Goal: Task Accomplishment & Management: Complete application form

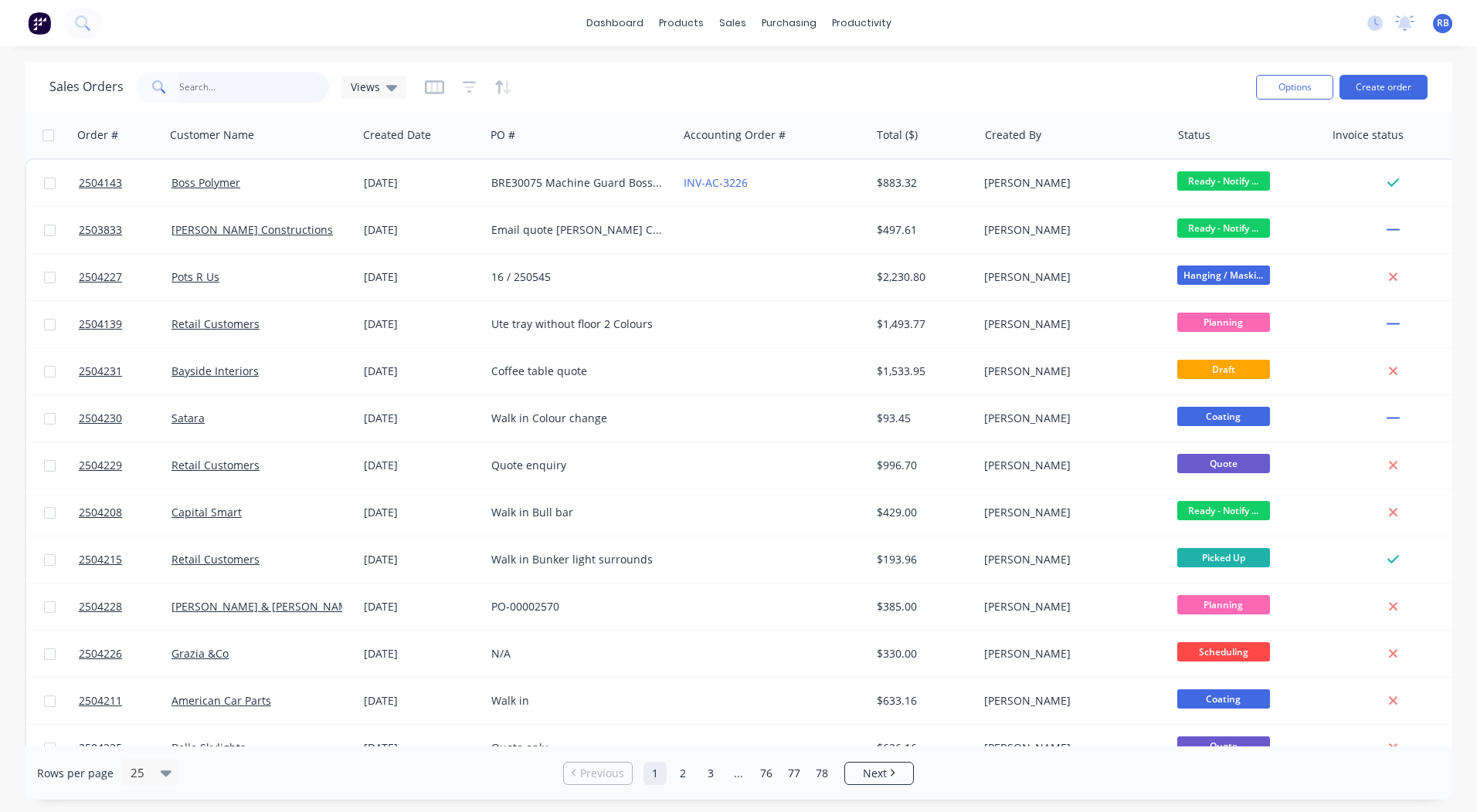
click at [284, 85] on input "text" at bounding box center [255, 87] width 151 height 30
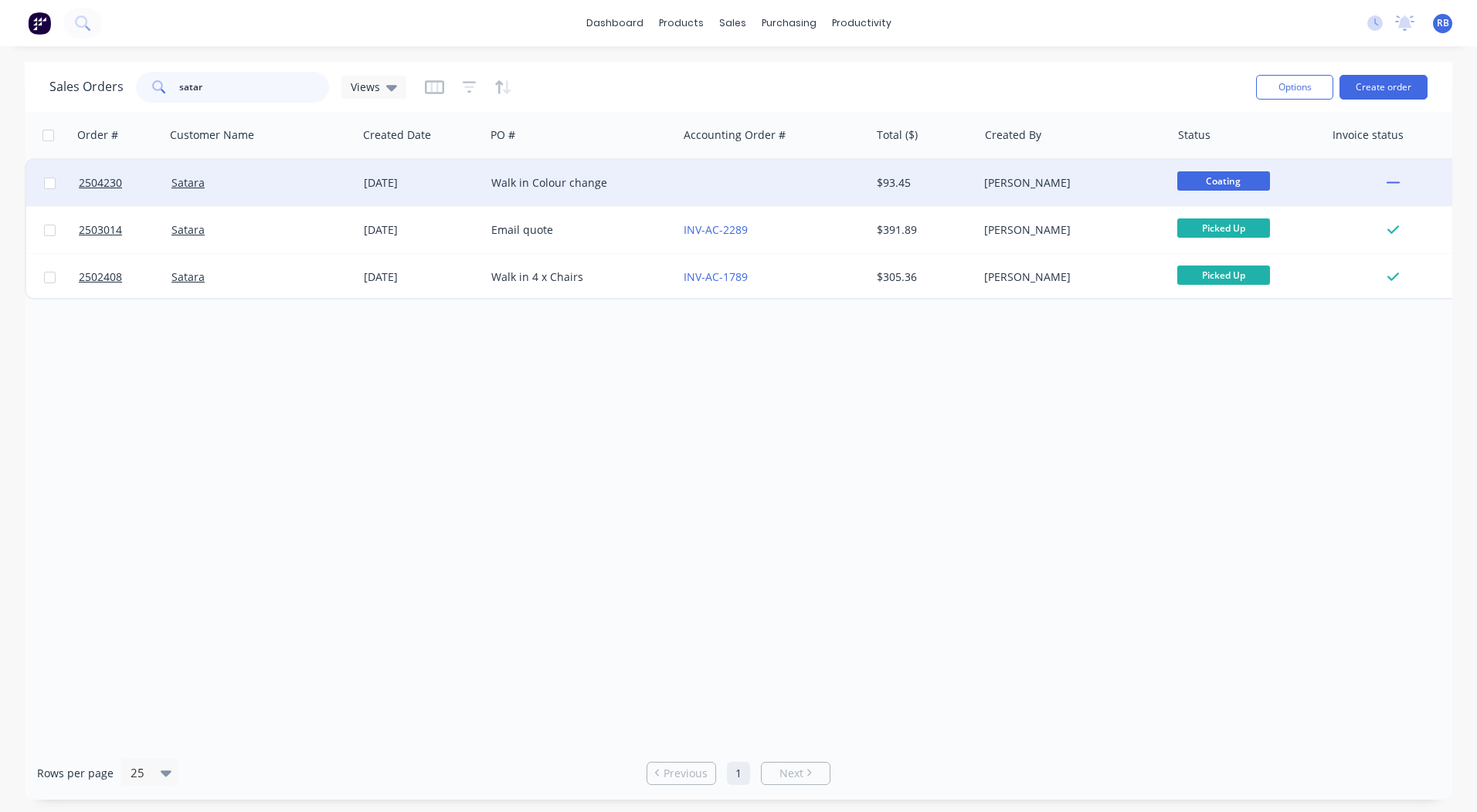
type input "satar"
click at [1213, 179] on span "Coating" at bounding box center [1223, 181] width 92 height 20
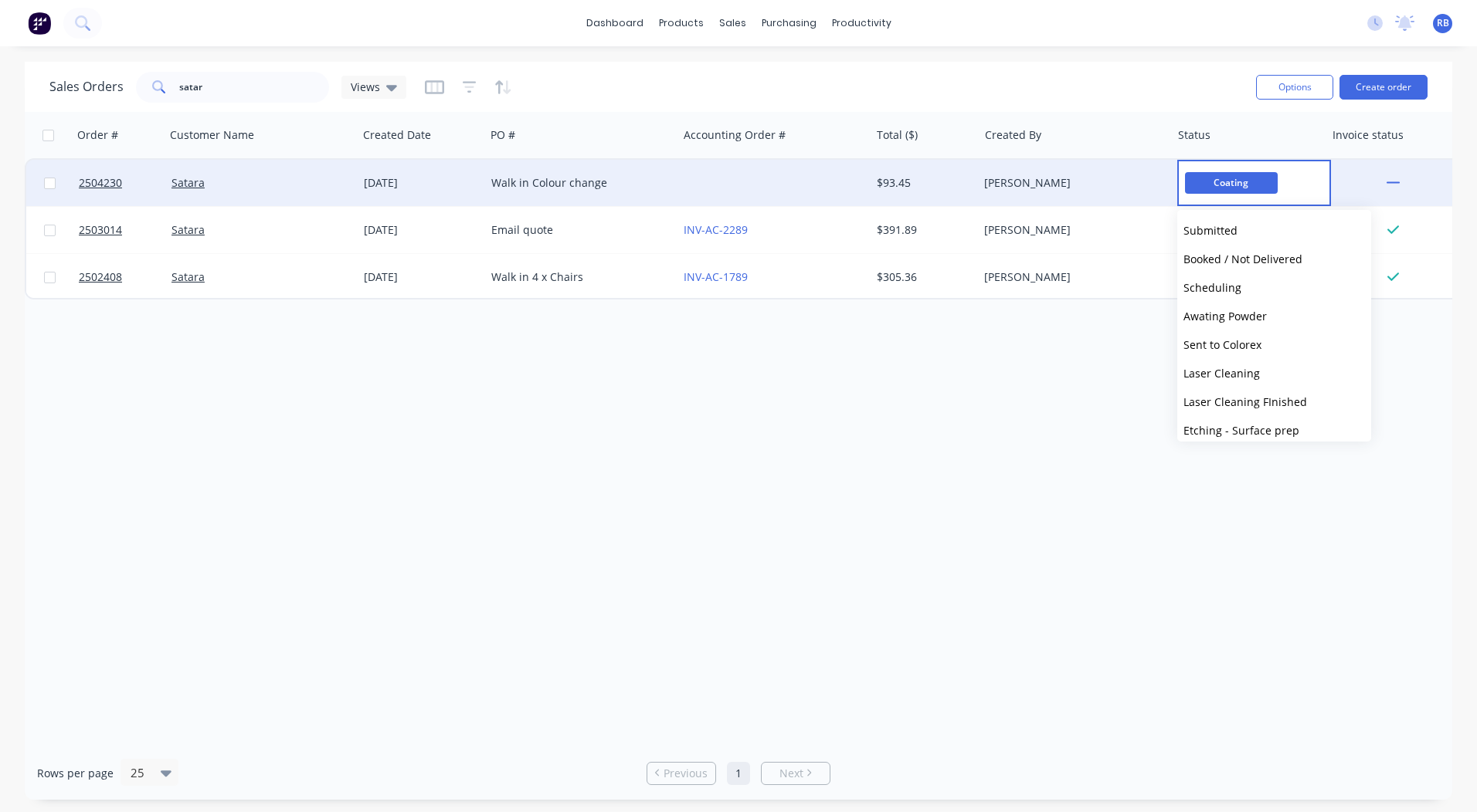
scroll to position [540, 0]
click at [1240, 319] on span "Ready - Notify Customer" at bounding box center [1247, 318] width 126 height 14
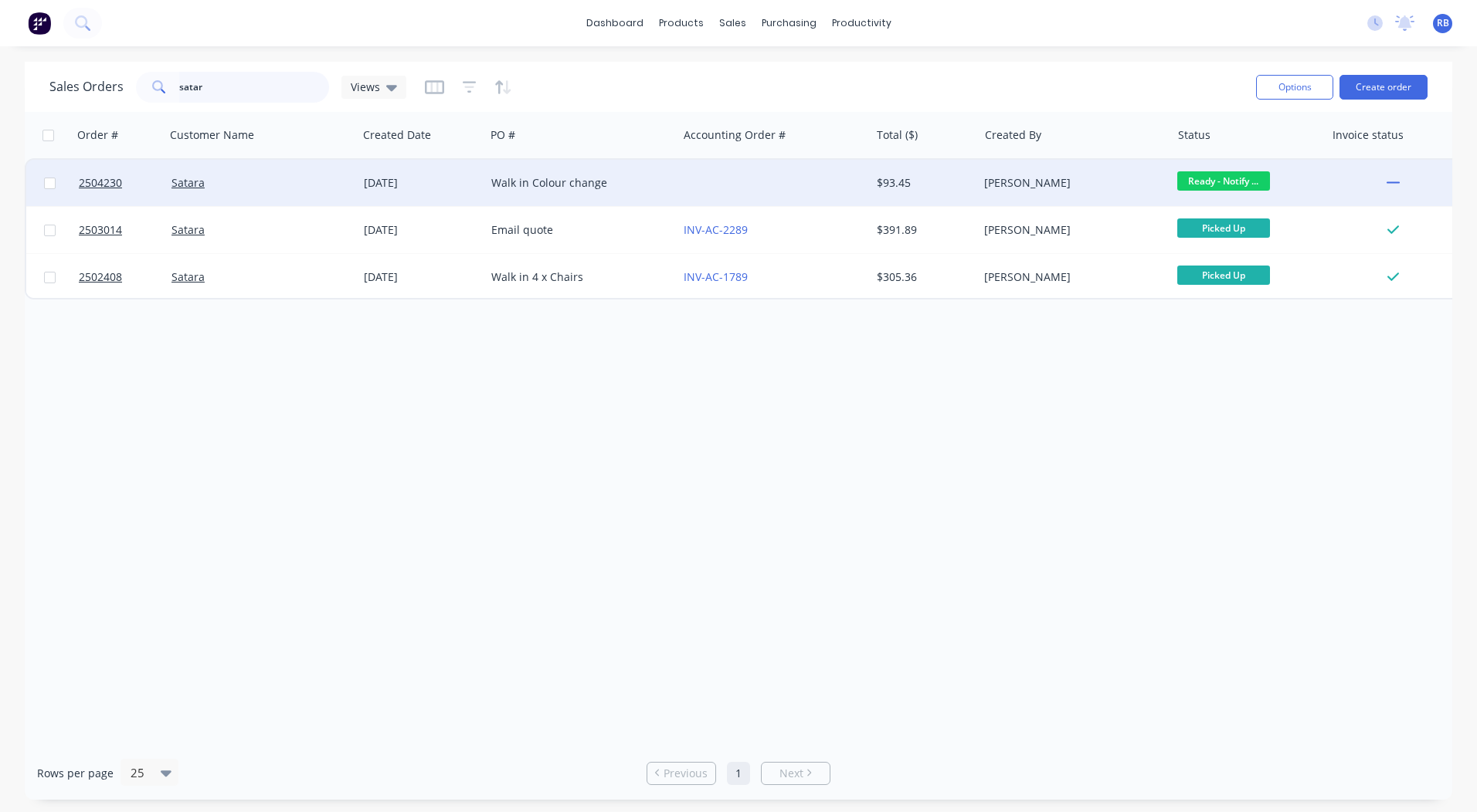
drag, startPoint x: 304, startPoint y: 90, endPoint x: 0, endPoint y: 27, distance: 310.5
click at [0, 92] on html "dashboard products sales purchasing productivity dashboard products Product Cat…" at bounding box center [738, 406] width 1477 height 812
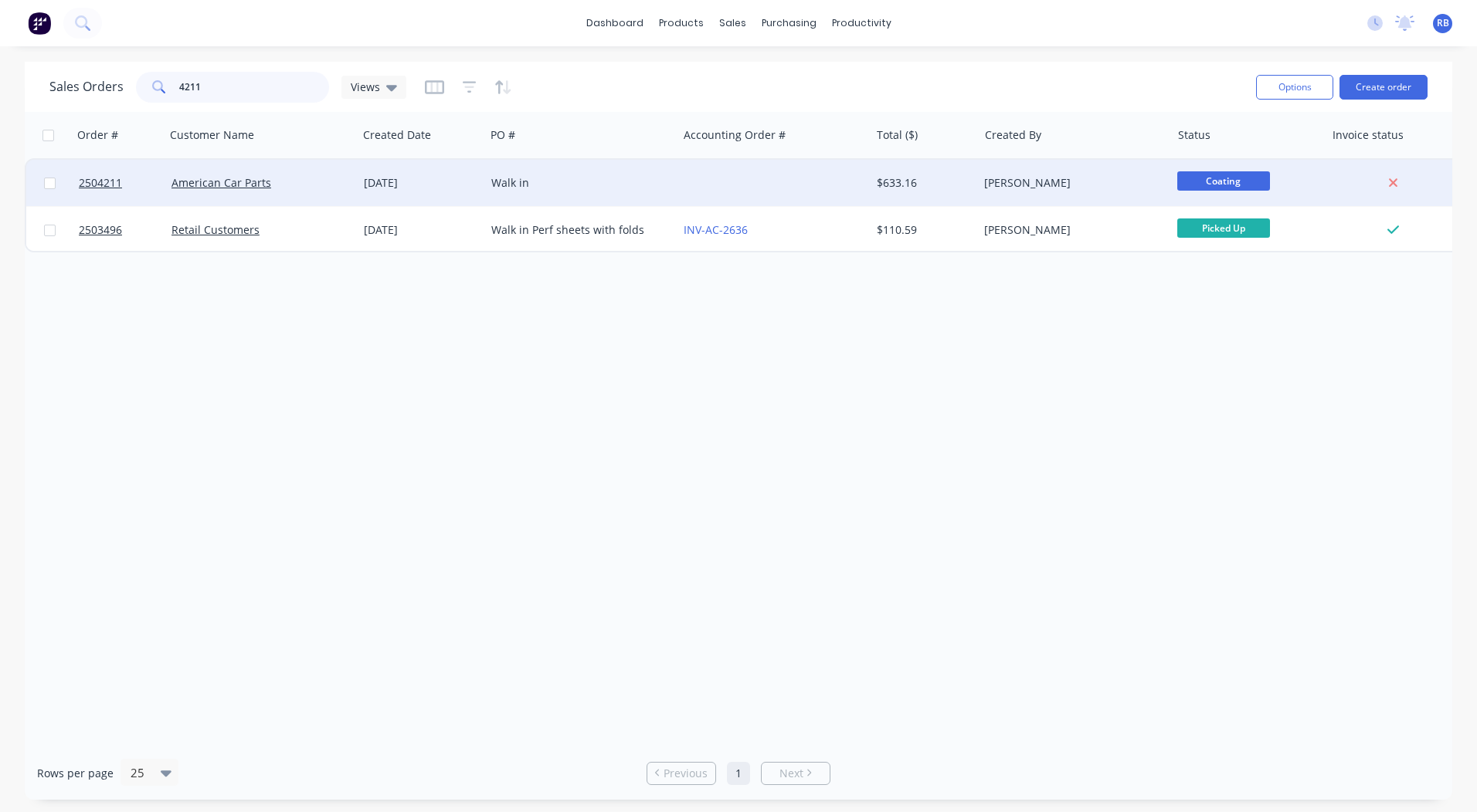
type input "4211"
click at [754, 176] on div at bounding box center [774, 183] width 193 height 47
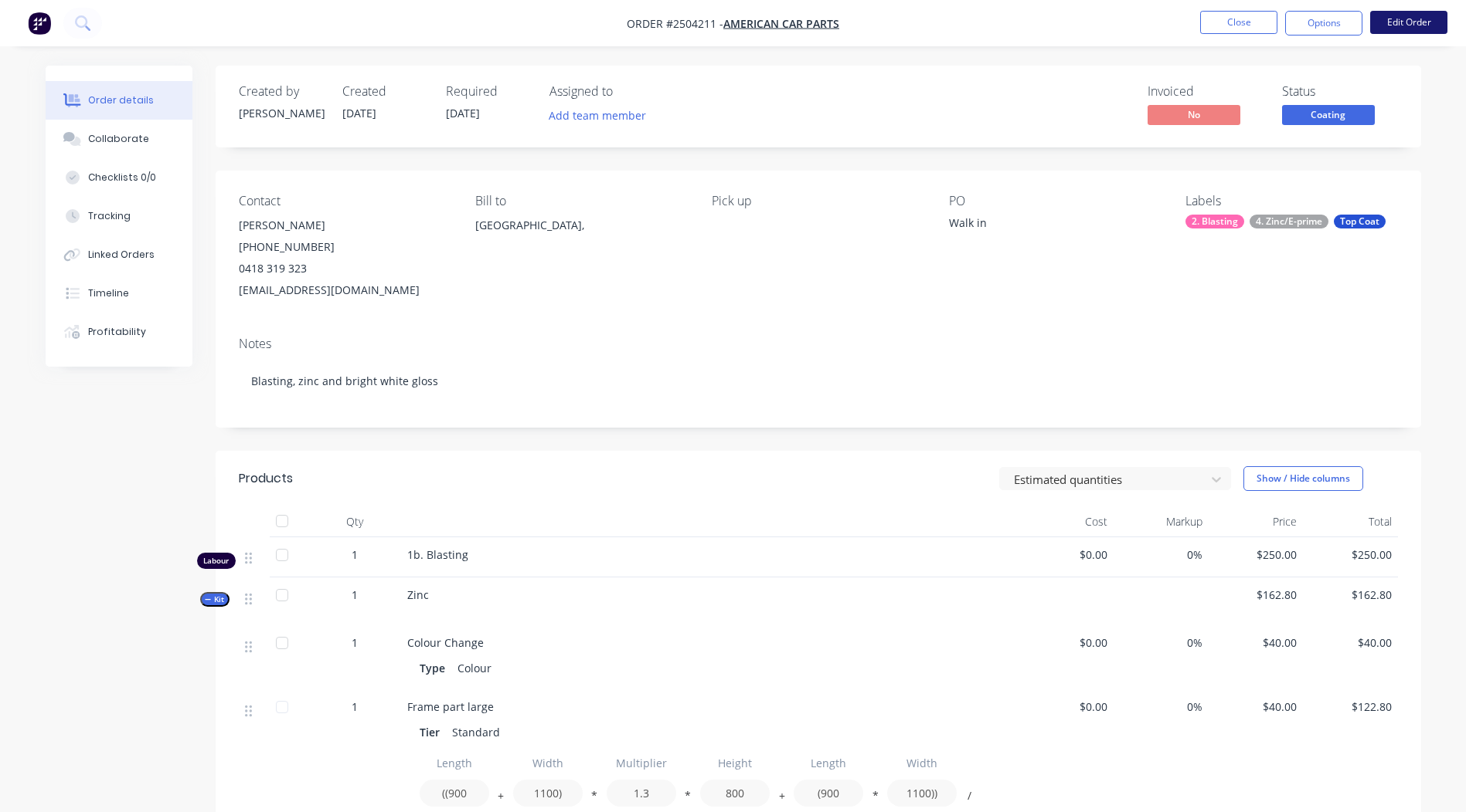
click at [1429, 30] on button "Edit Order" at bounding box center [1409, 22] width 77 height 23
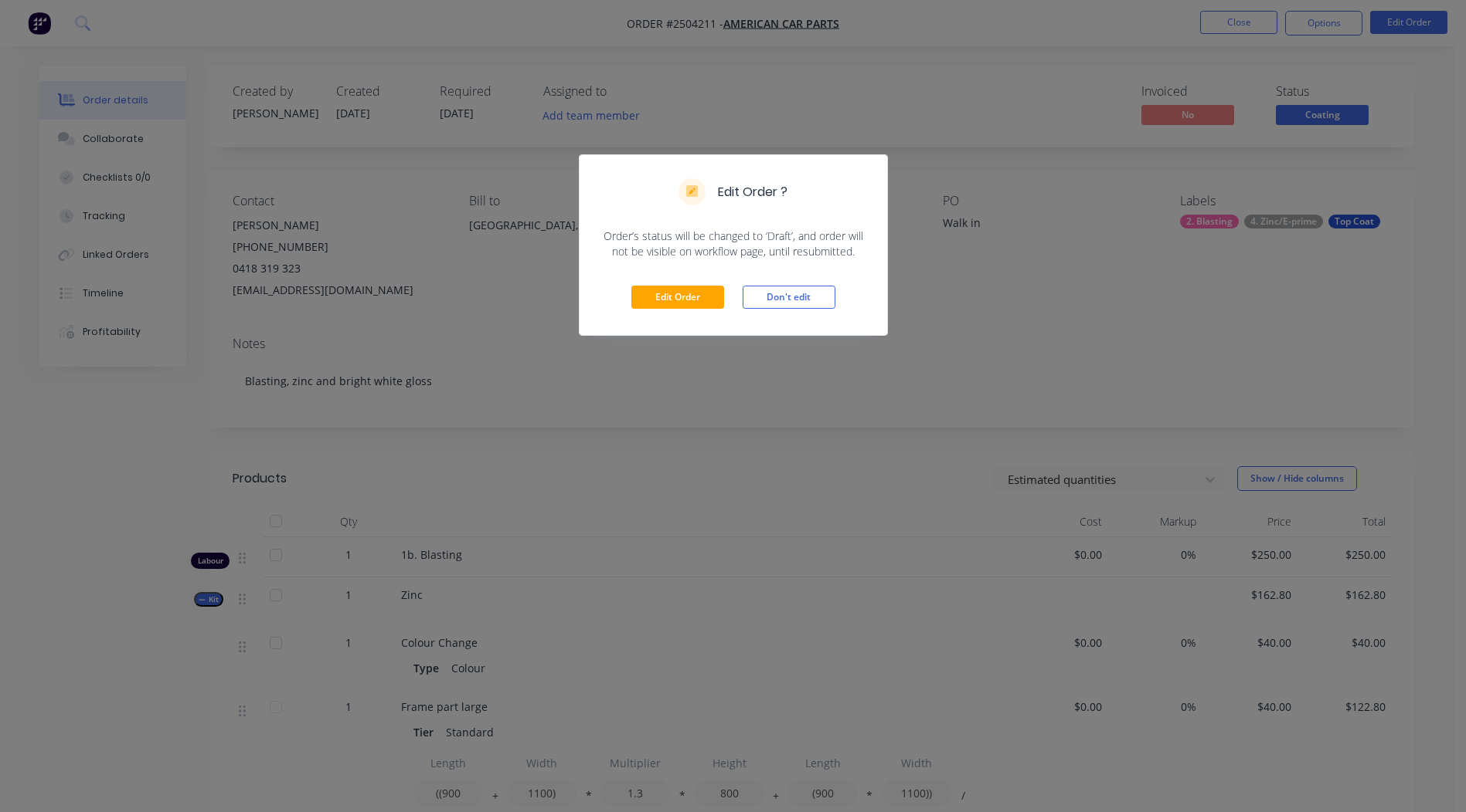
click at [672, 314] on div "Edit Order Don't edit" at bounding box center [733, 298] width 308 height 75
click at [676, 294] on button "Edit Order" at bounding box center [677, 298] width 92 height 23
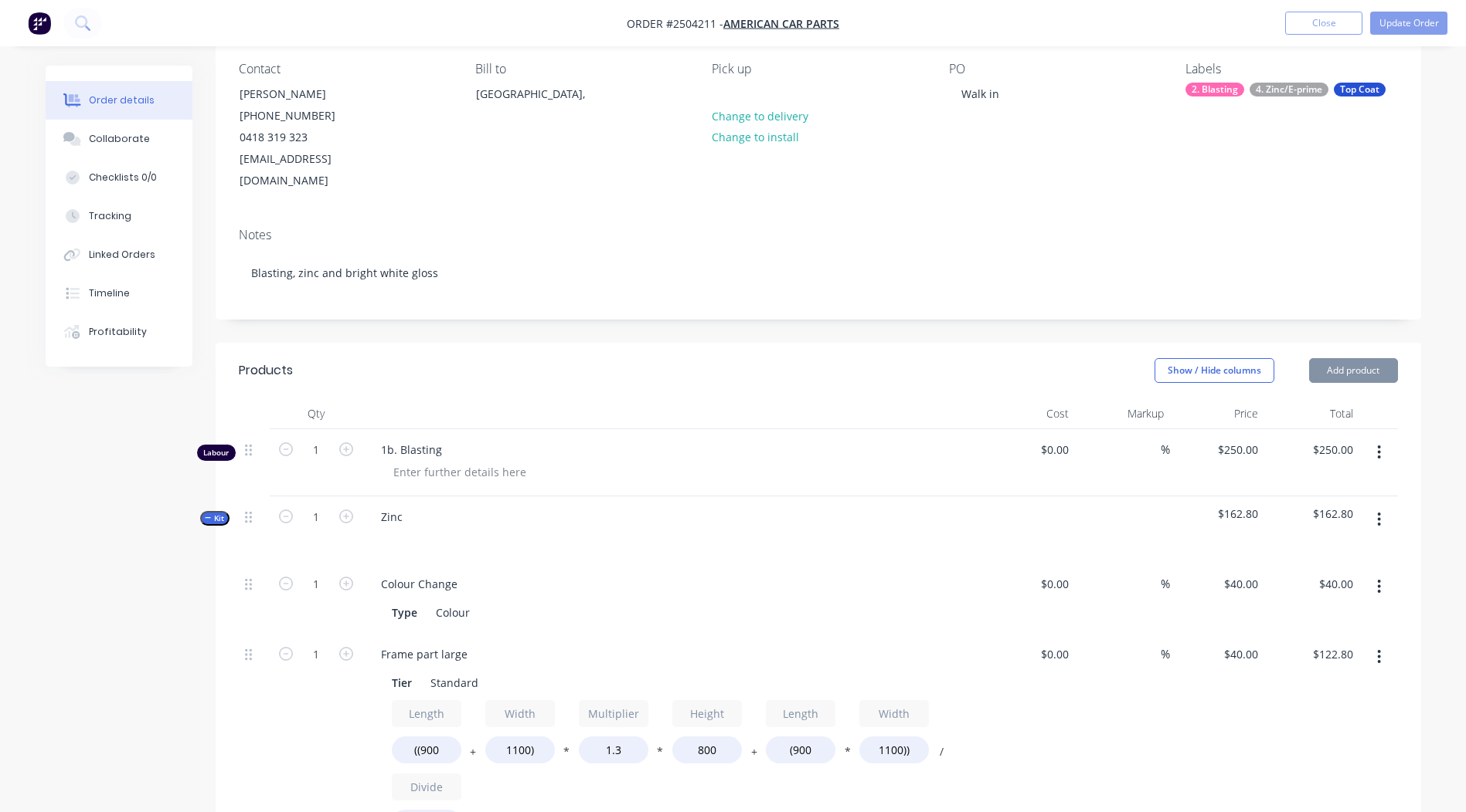
scroll to position [231, 0]
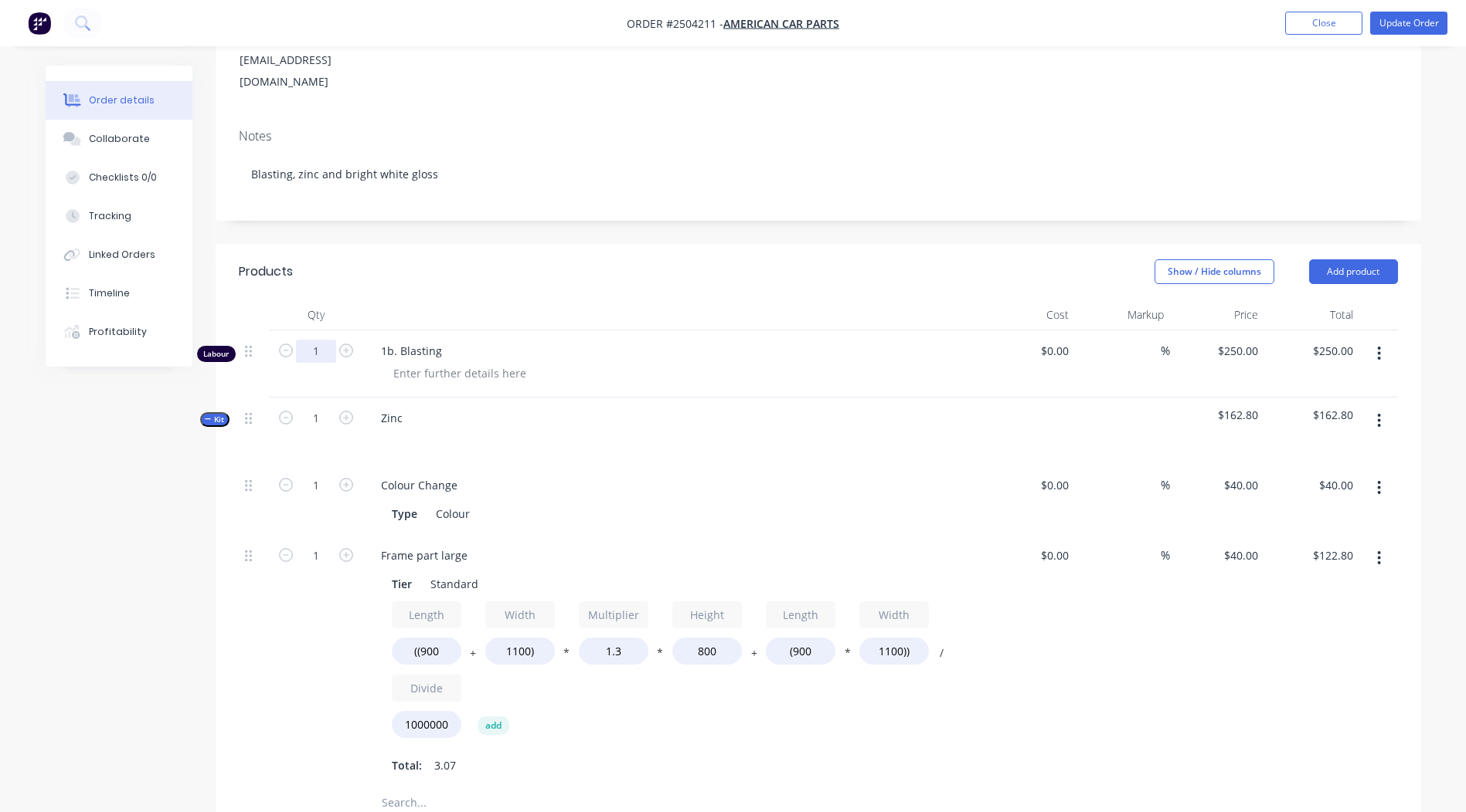
click at [310, 340] on input "1" at bounding box center [316, 351] width 40 height 23
type input "0.25"
type input "$62.50"
click at [704, 244] on header "Products Show / Hide columns Add product" at bounding box center [818, 272] width 1205 height 56
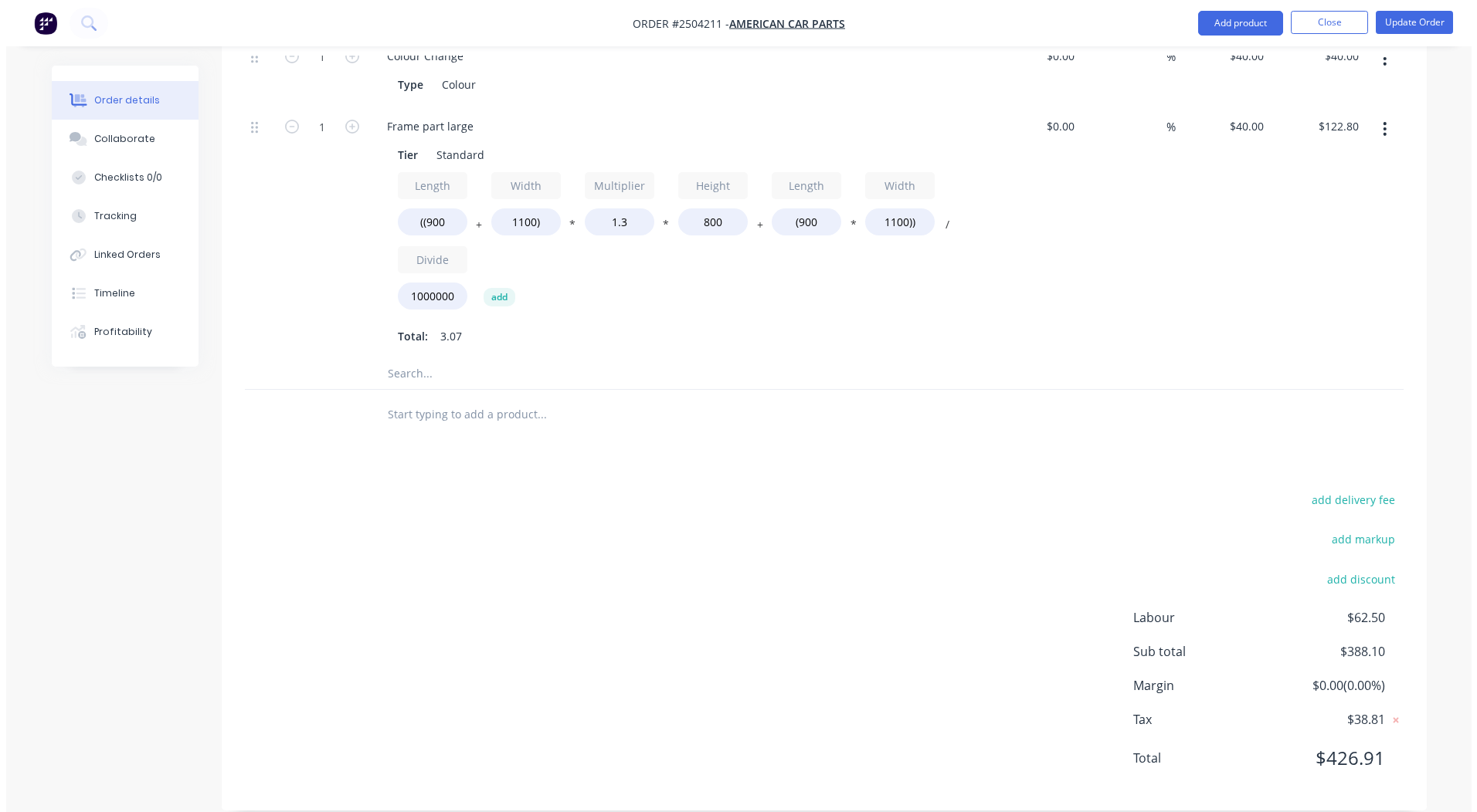
scroll to position [0, 0]
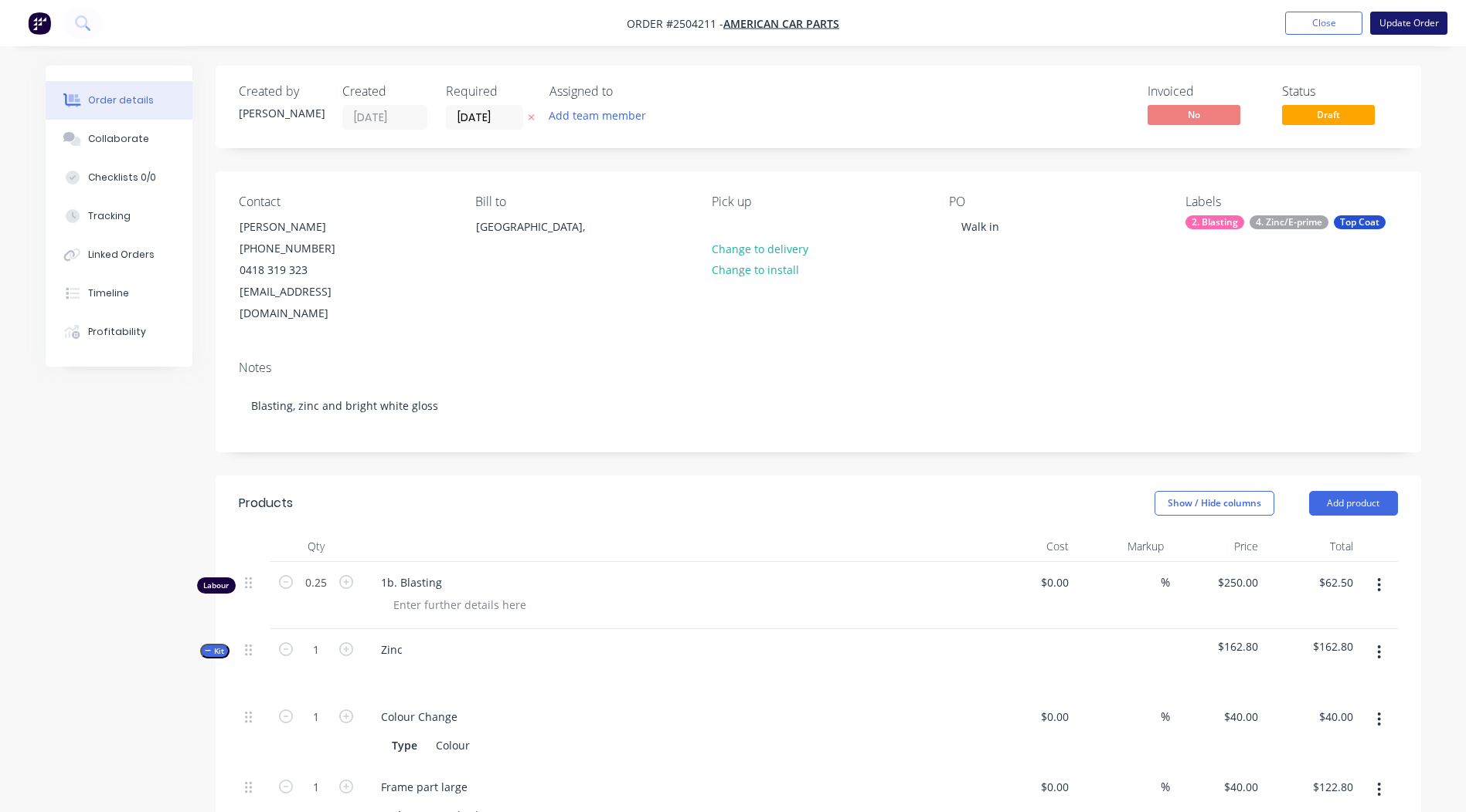
click at [1420, 34] on button "Update Order" at bounding box center [1409, 23] width 77 height 23
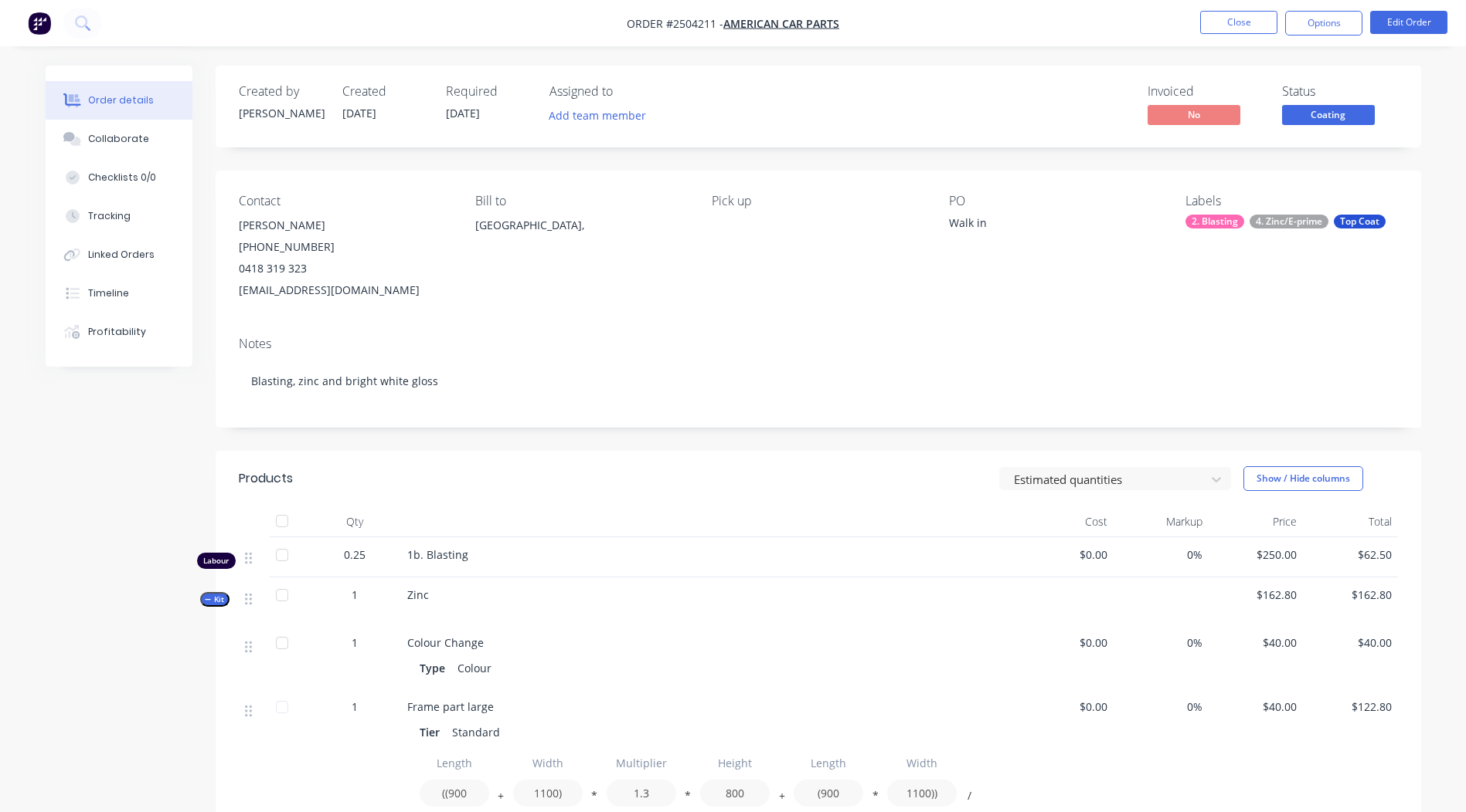
click at [1307, 115] on span "Coating" at bounding box center [1327, 115] width 92 height 20
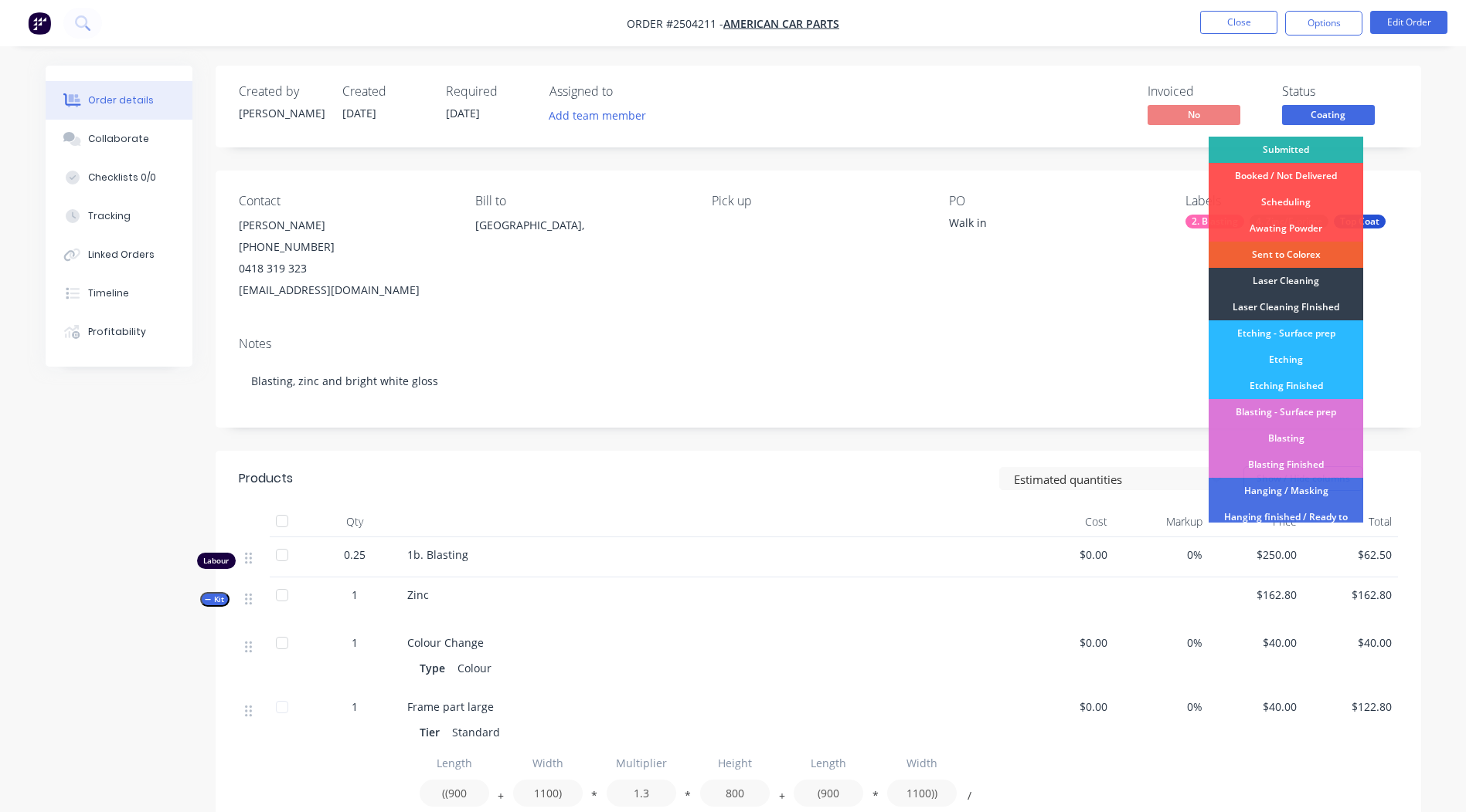
click at [1058, 322] on div "Contact [PERSON_NAME] [PHONE_NUMBER] [EMAIL_ADDRESS][DOMAIN_NAME] Bill to [GEOG…" at bounding box center [818, 246] width 1205 height 153
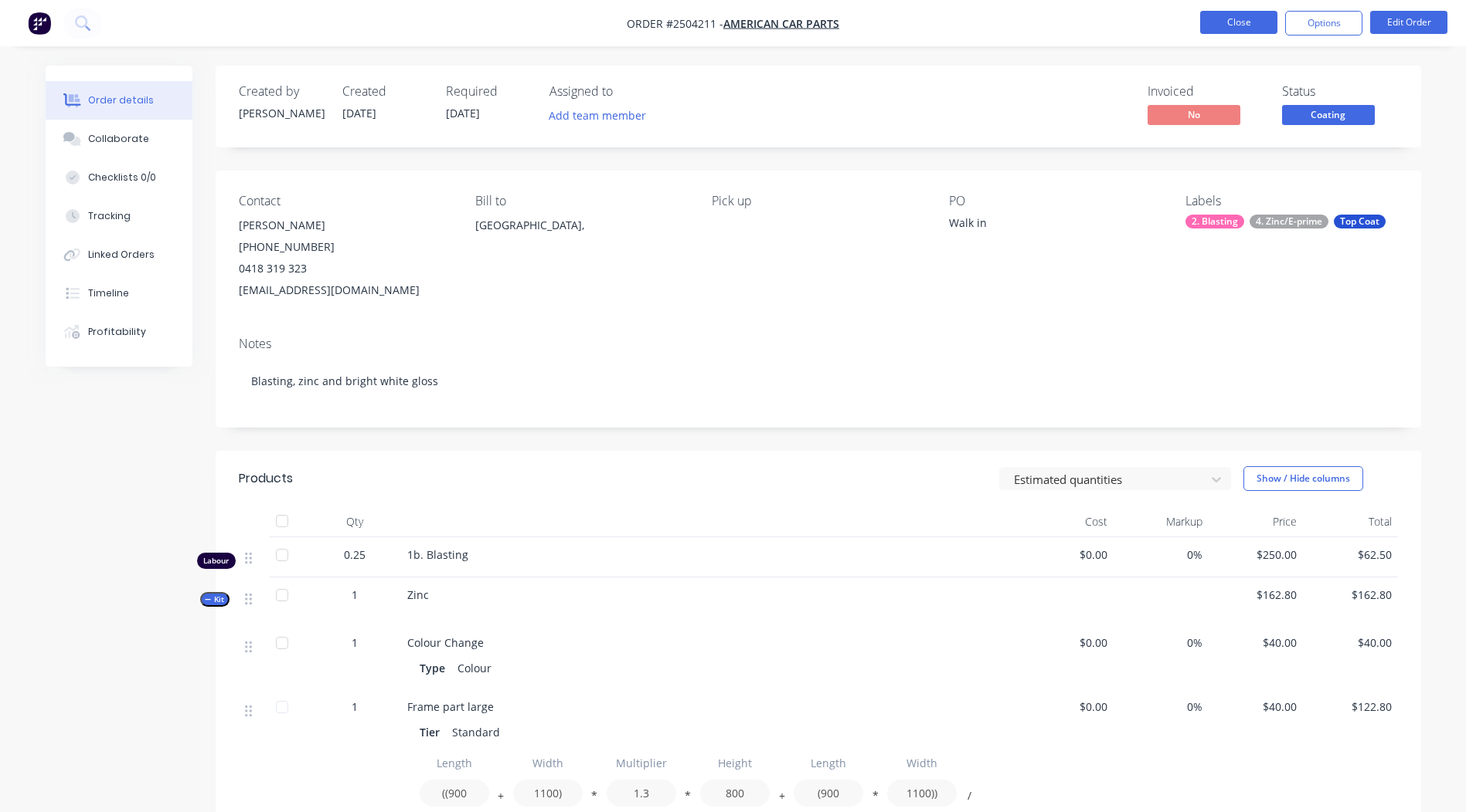
click at [1237, 22] on button "Close" at bounding box center [1238, 22] width 77 height 23
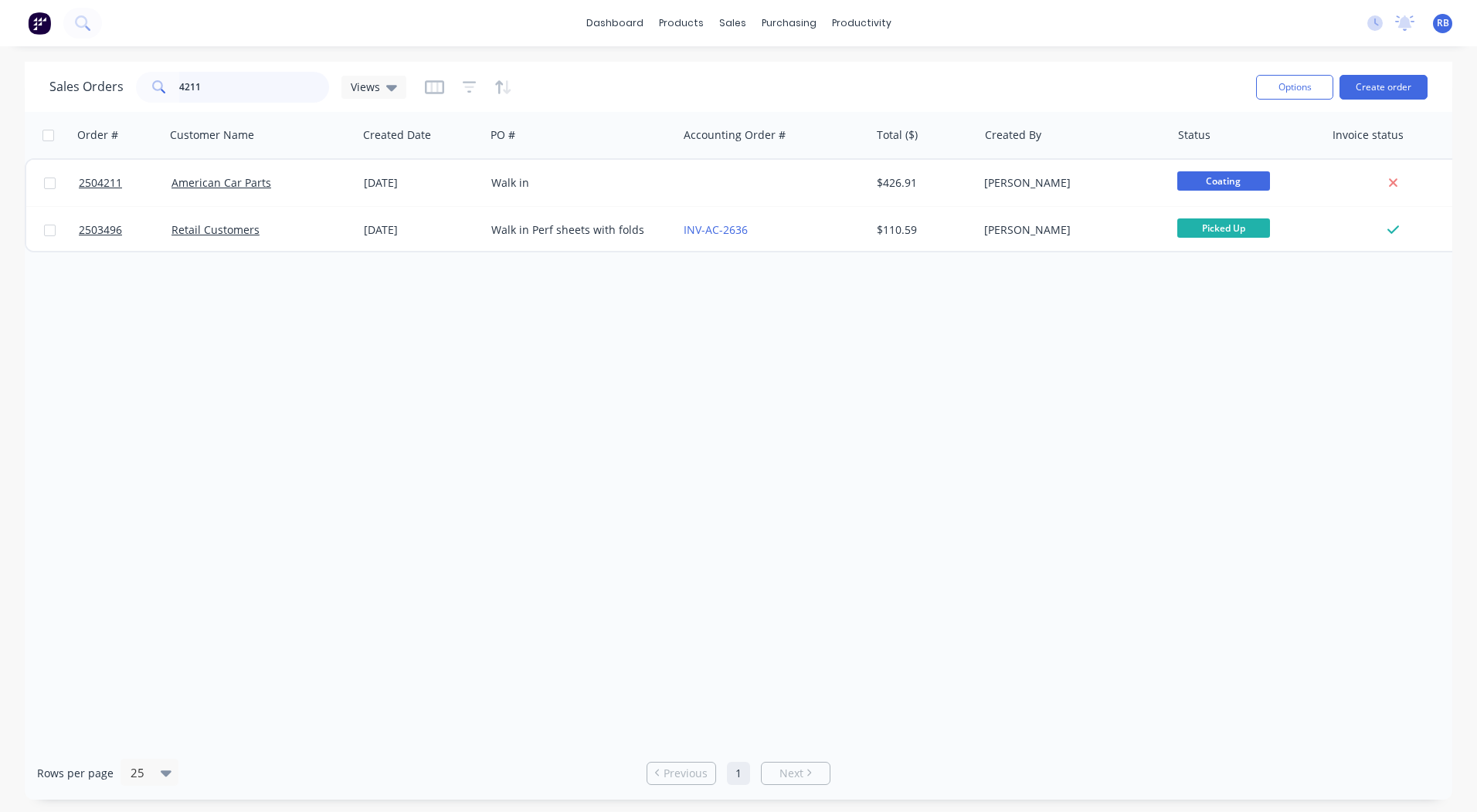
click at [0, 77] on html "dashboard products sales purchasing productivity dashboard products Product Cat…" at bounding box center [738, 406] width 1477 height 812
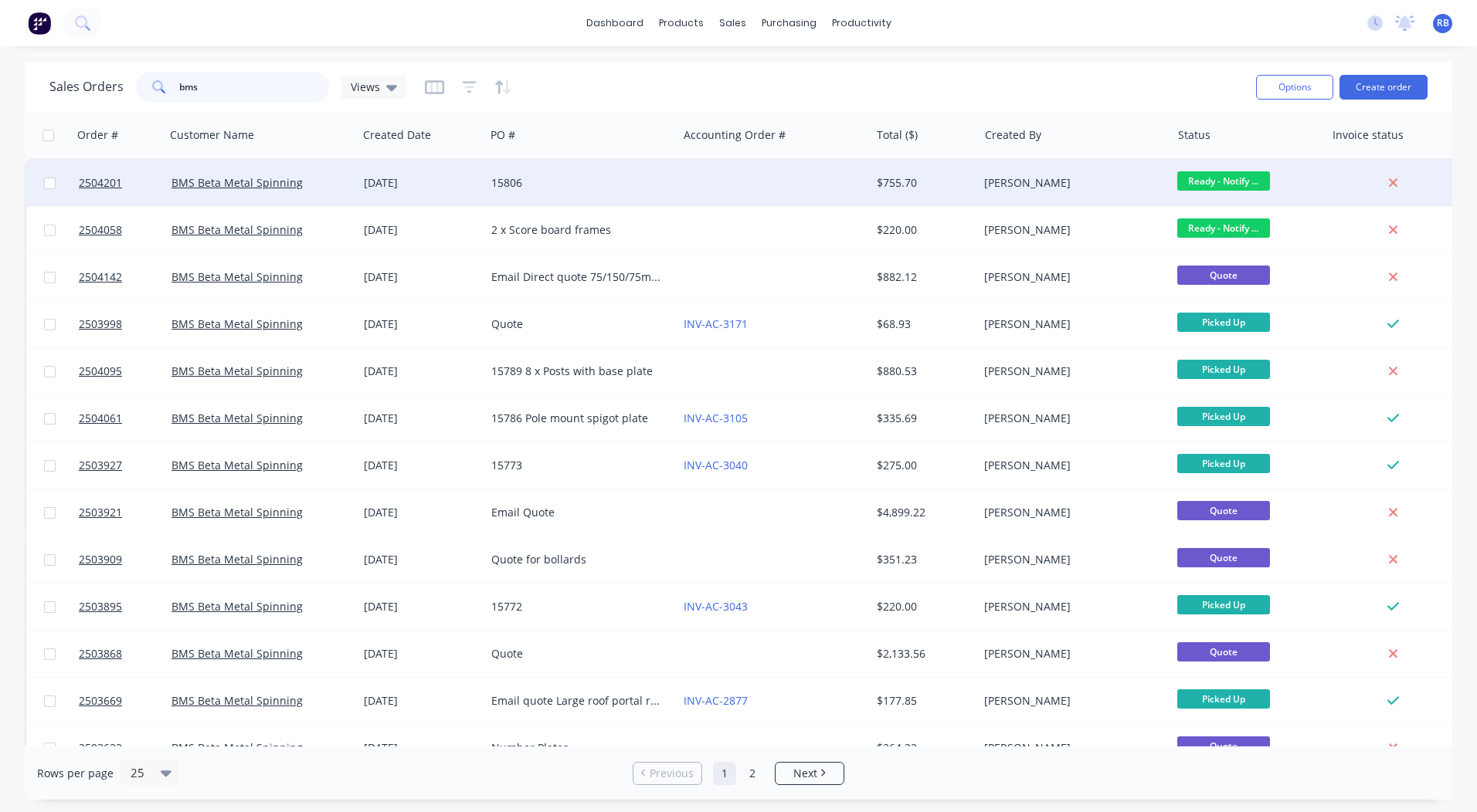
type input "bms"
click at [1201, 181] on span "Ready - Notify ..." at bounding box center [1223, 181] width 92 height 20
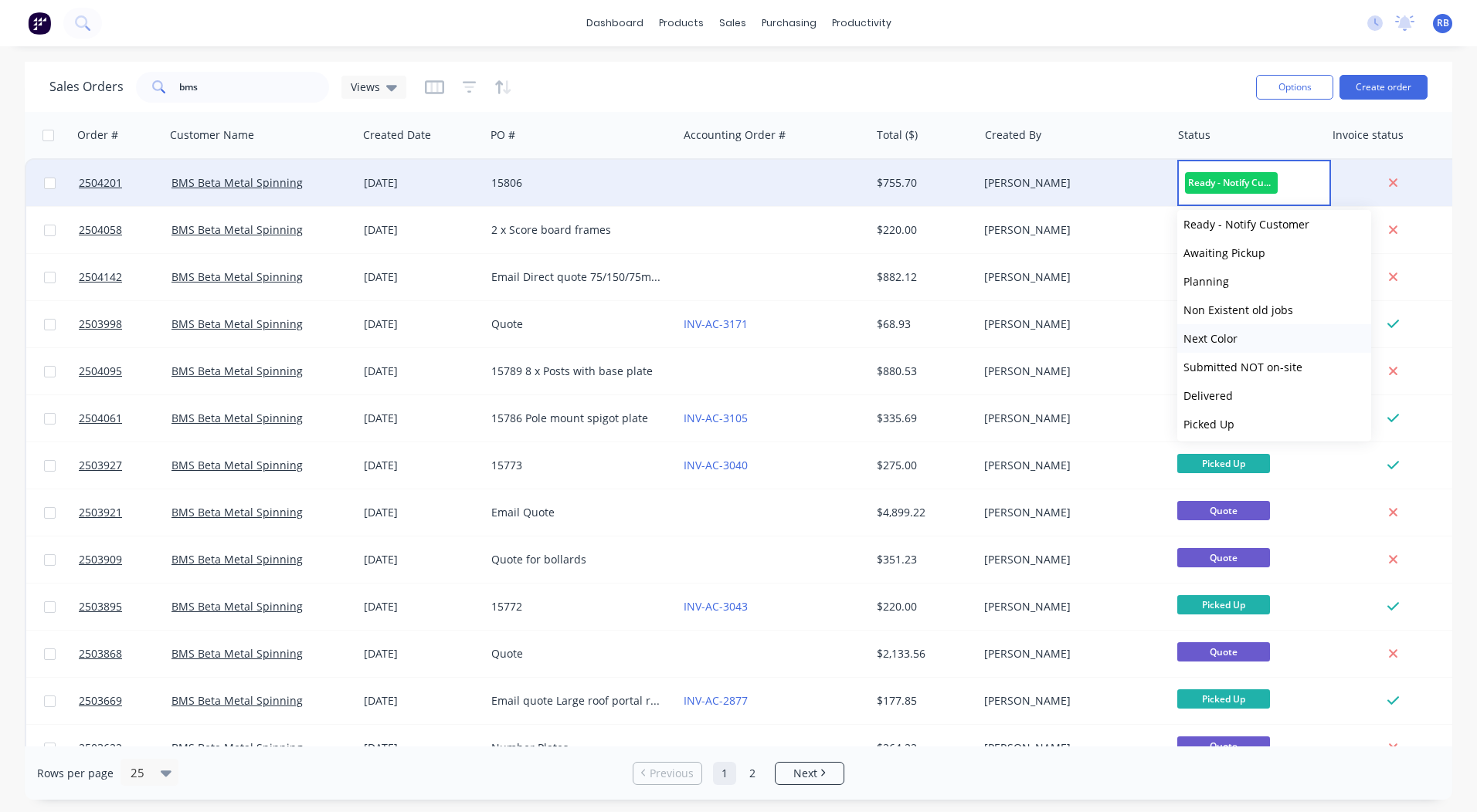
scroll to position [638, 0]
click at [1236, 416] on button "Picked Up" at bounding box center [1274, 421] width 194 height 29
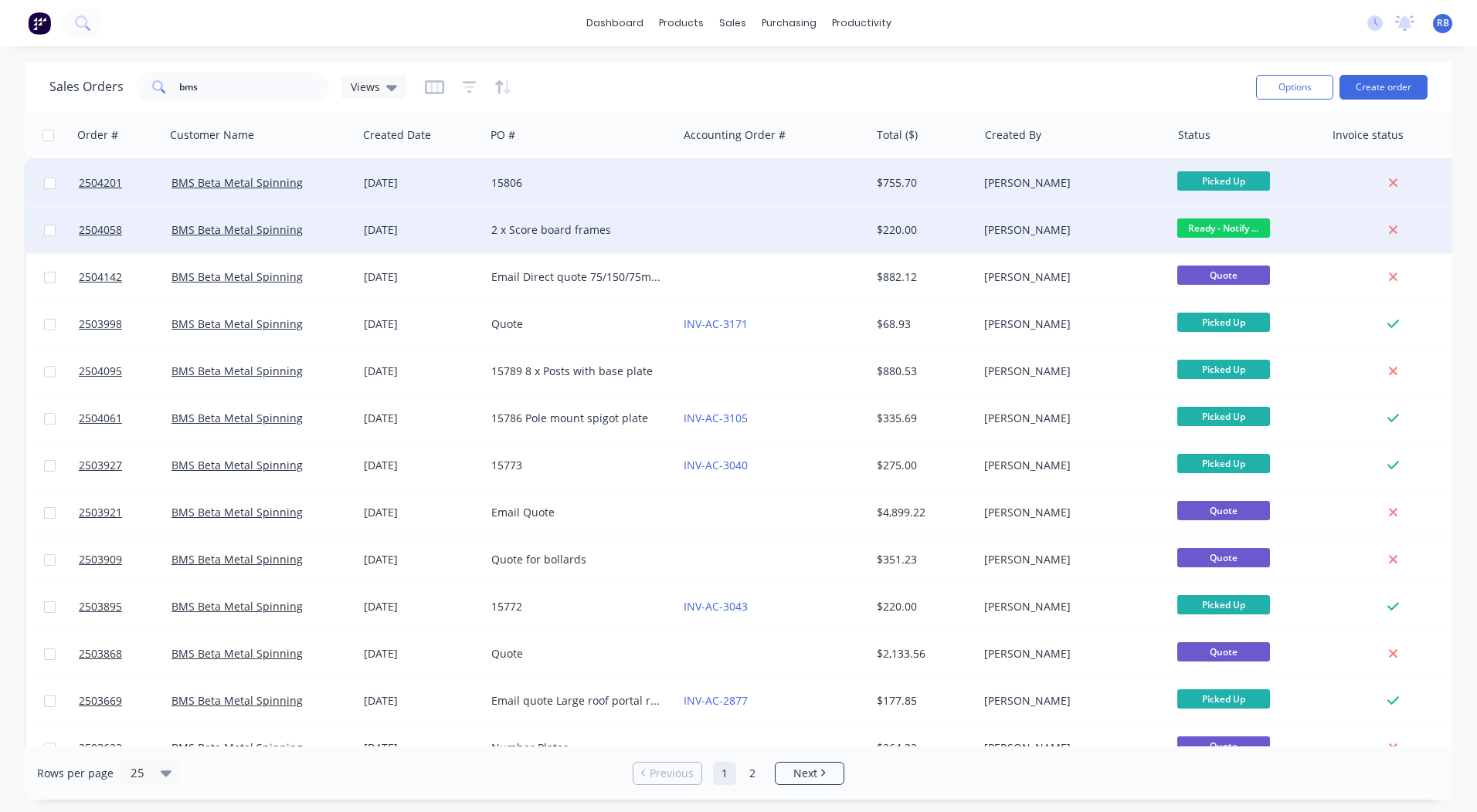
click at [1214, 226] on span "Ready - Notify ..." at bounding box center [1223, 229] width 92 height 20
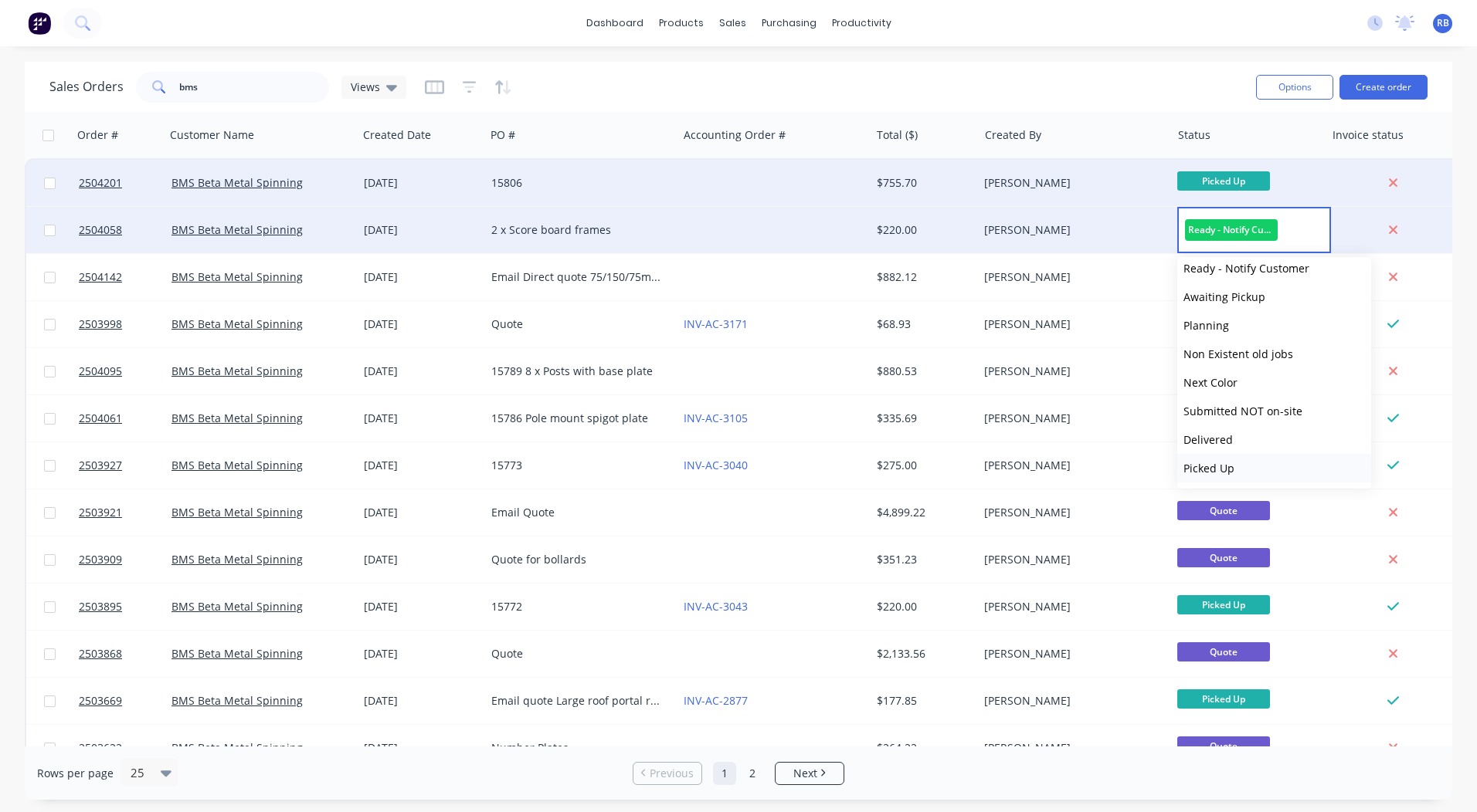
click at [1221, 461] on span "Picked Up" at bounding box center [1209, 468] width 51 height 14
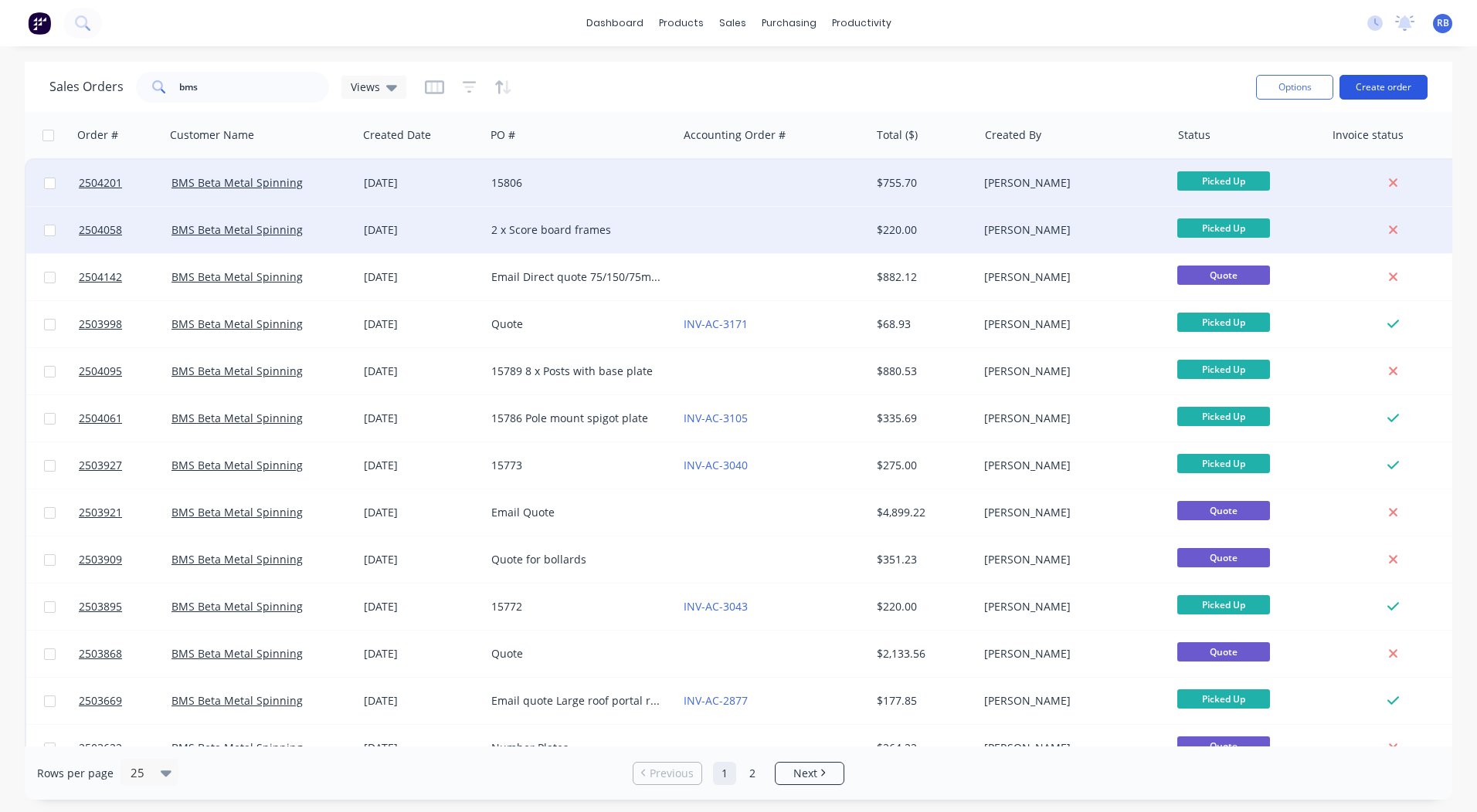
click at [1383, 83] on button "Create order" at bounding box center [1384, 88] width 88 height 25
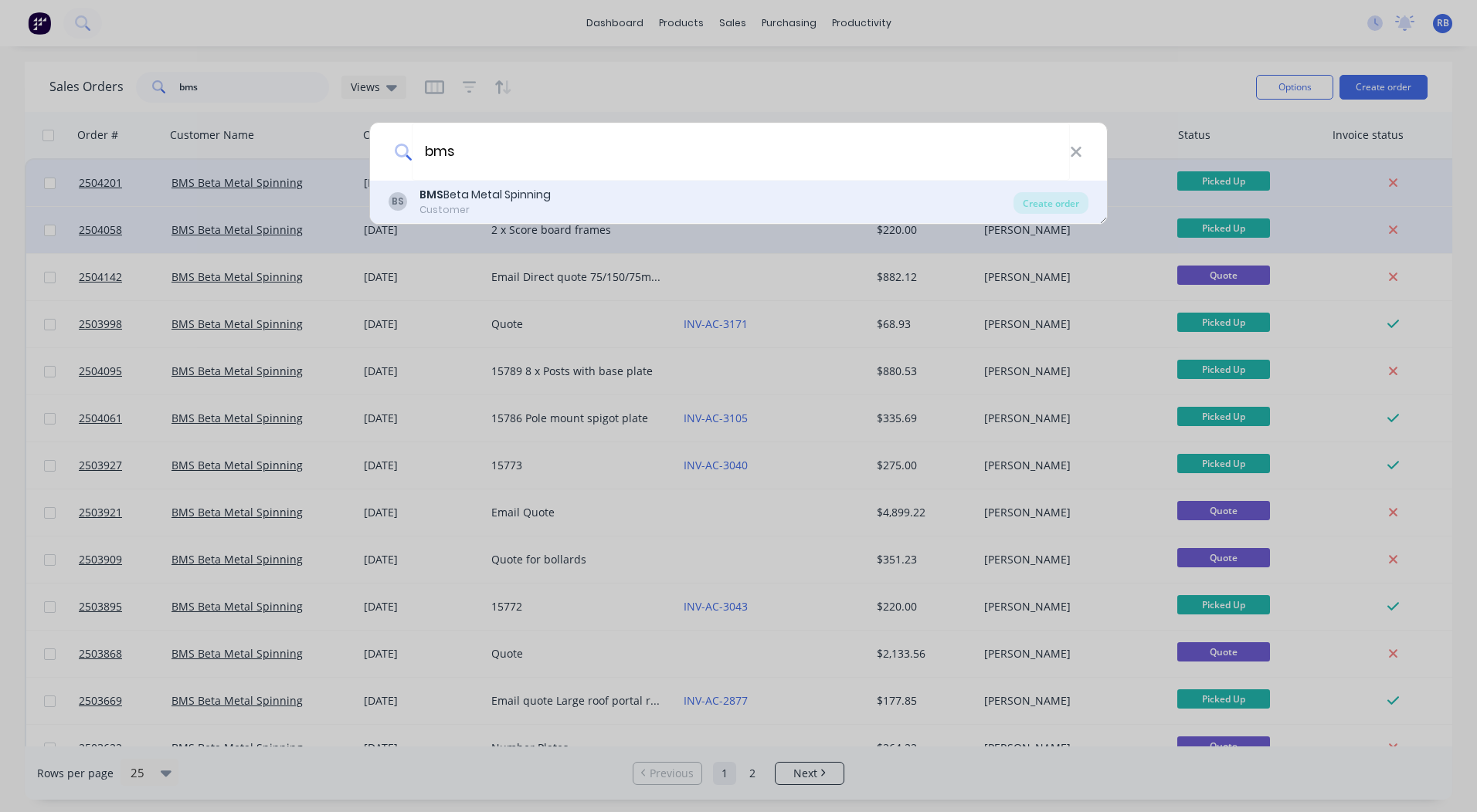
type input "bms"
click at [511, 195] on div "BMS Beta Metal Spinning" at bounding box center [485, 195] width 131 height 16
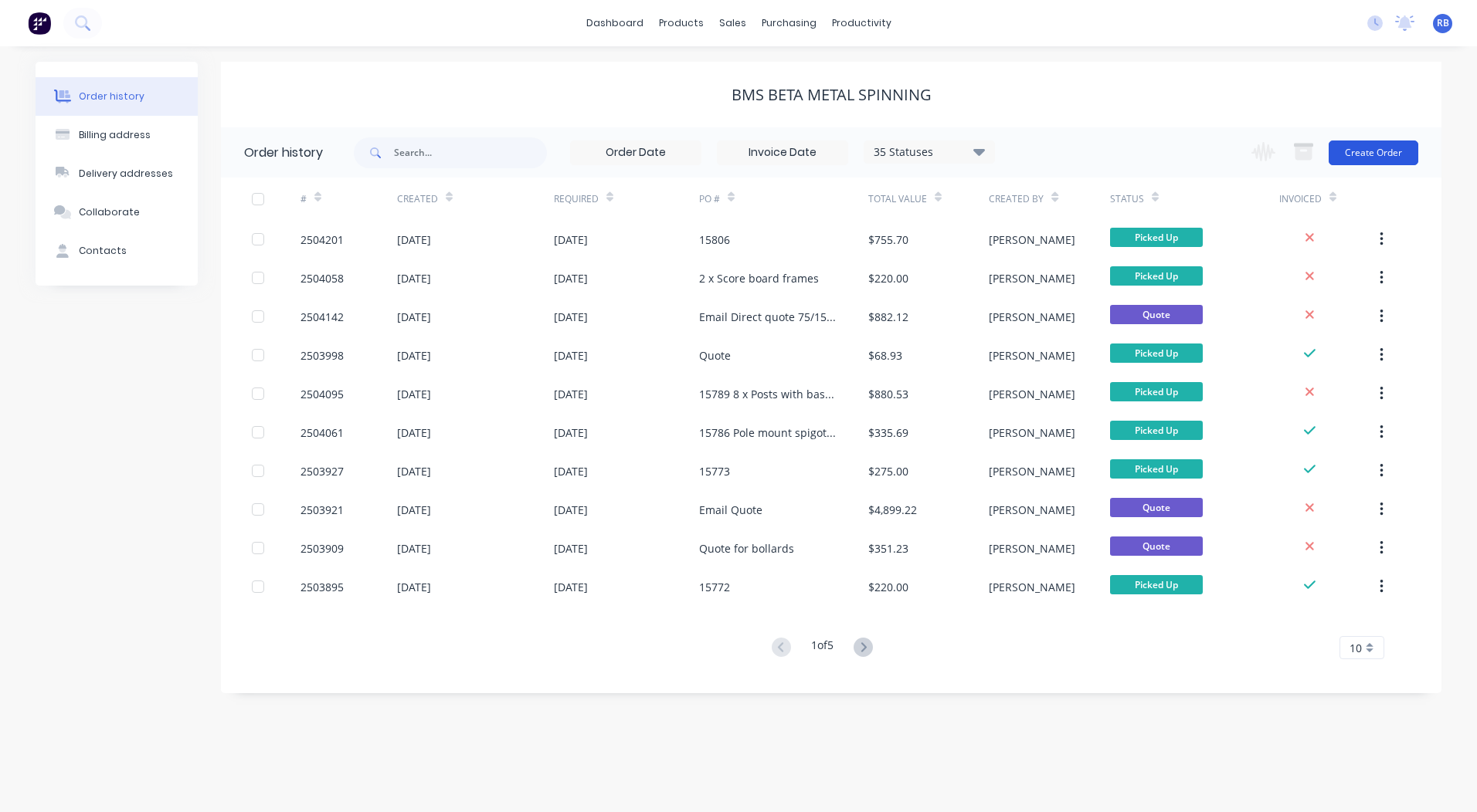
click at [1371, 155] on button "Create Order" at bounding box center [1374, 153] width 90 height 25
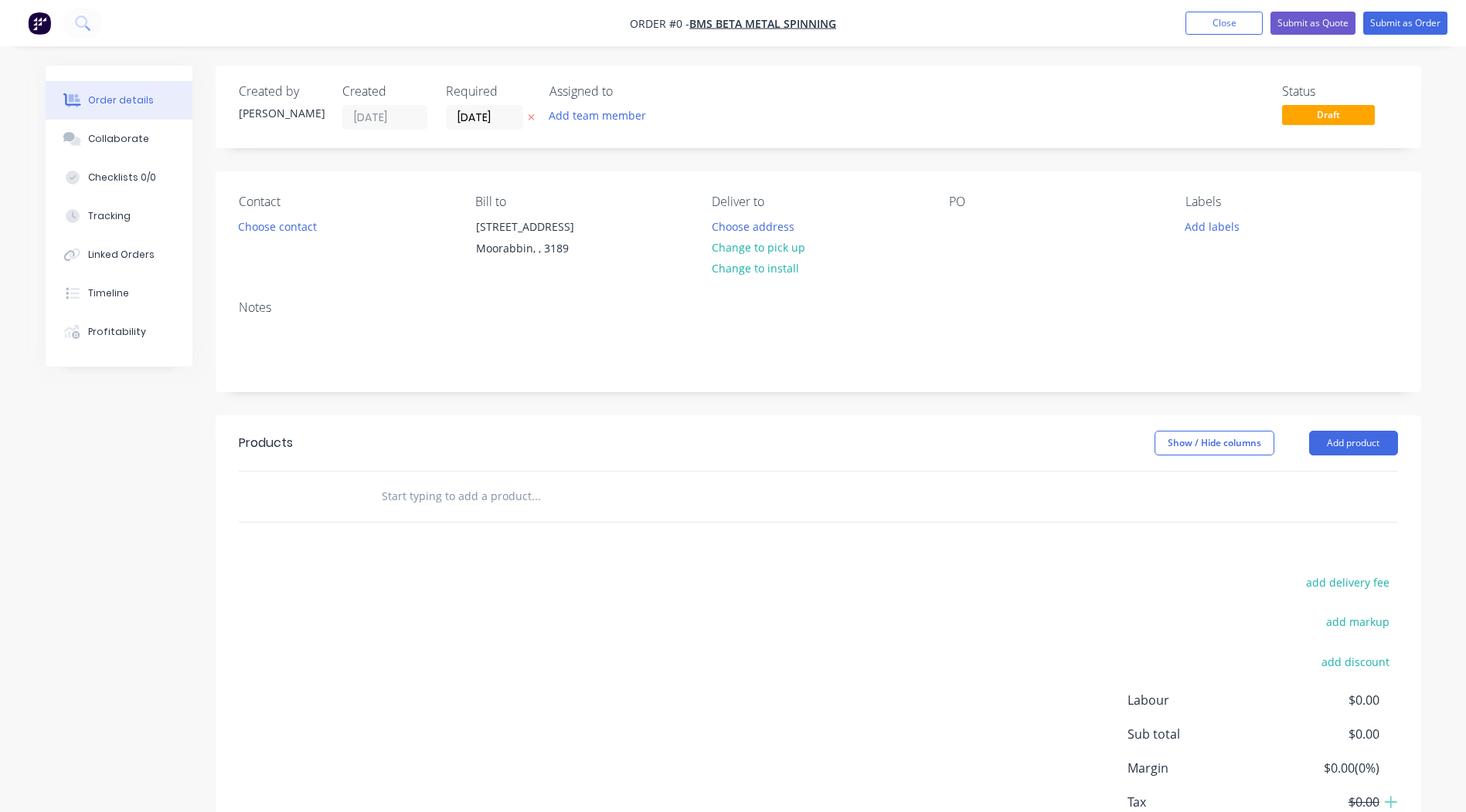
click at [269, 240] on div "Contact Choose contact" at bounding box center [344, 229] width 212 height 70
click at [269, 221] on button "Choose contact" at bounding box center [277, 225] width 95 height 21
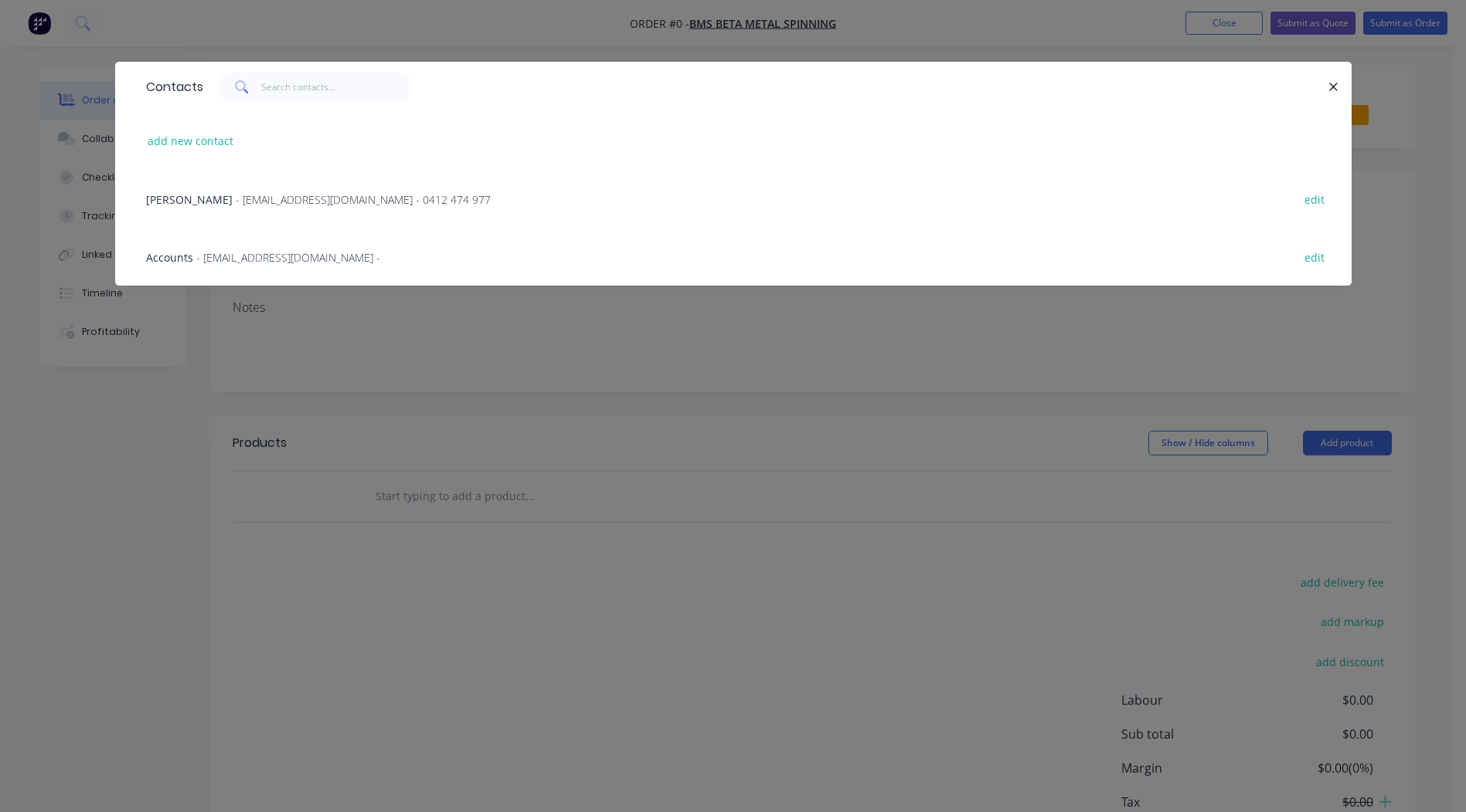
click at [198, 198] on span "[PERSON_NAME]" at bounding box center [189, 200] width 87 height 14
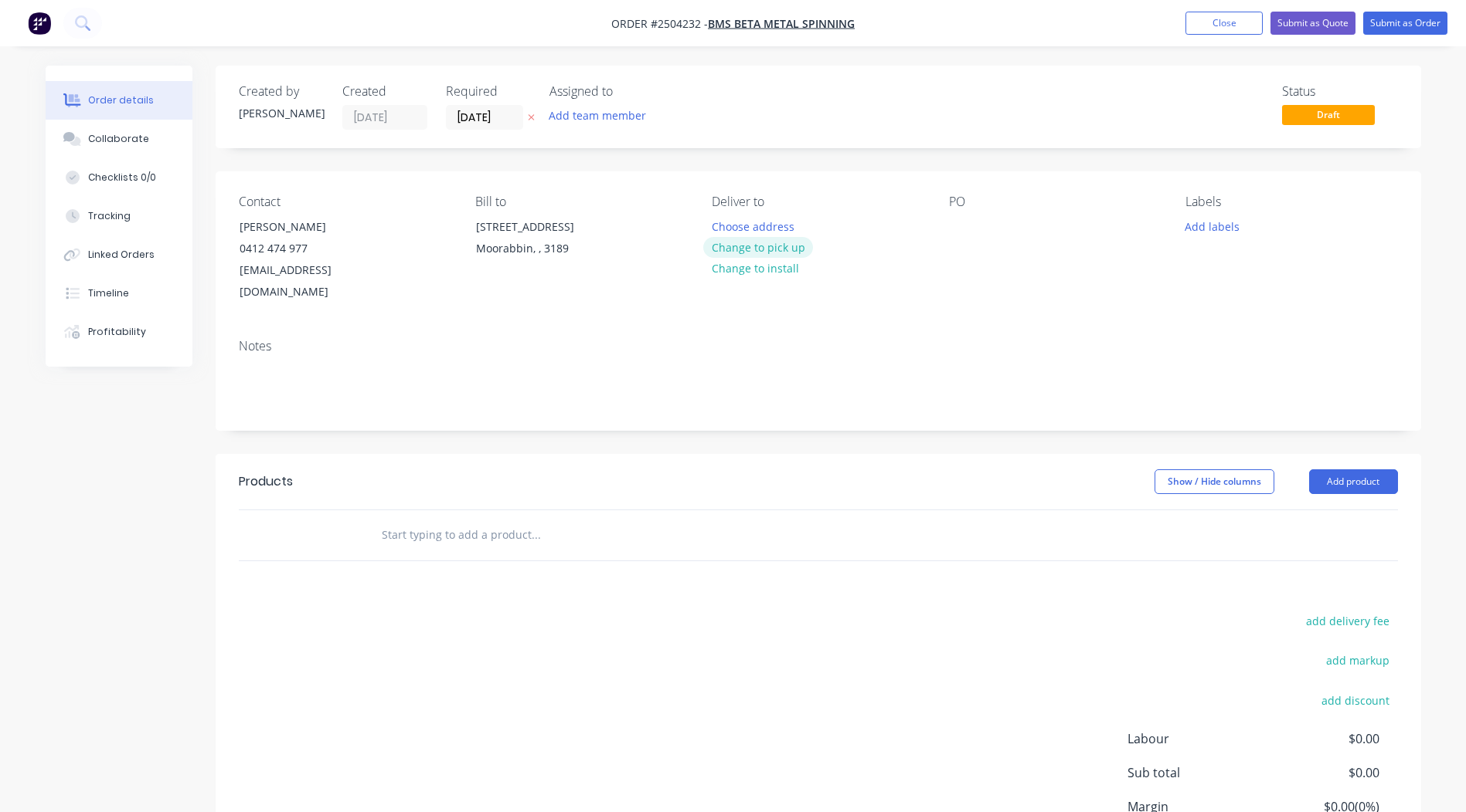
click at [759, 243] on button "Change to pick up" at bounding box center [758, 247] width 109 height 21
click at [958, 213] on div "PO" at bounding box center [1054, 248] width 212 height 108
click at [954, 224] on div at bounding box center [961, 226] width 25 height 22
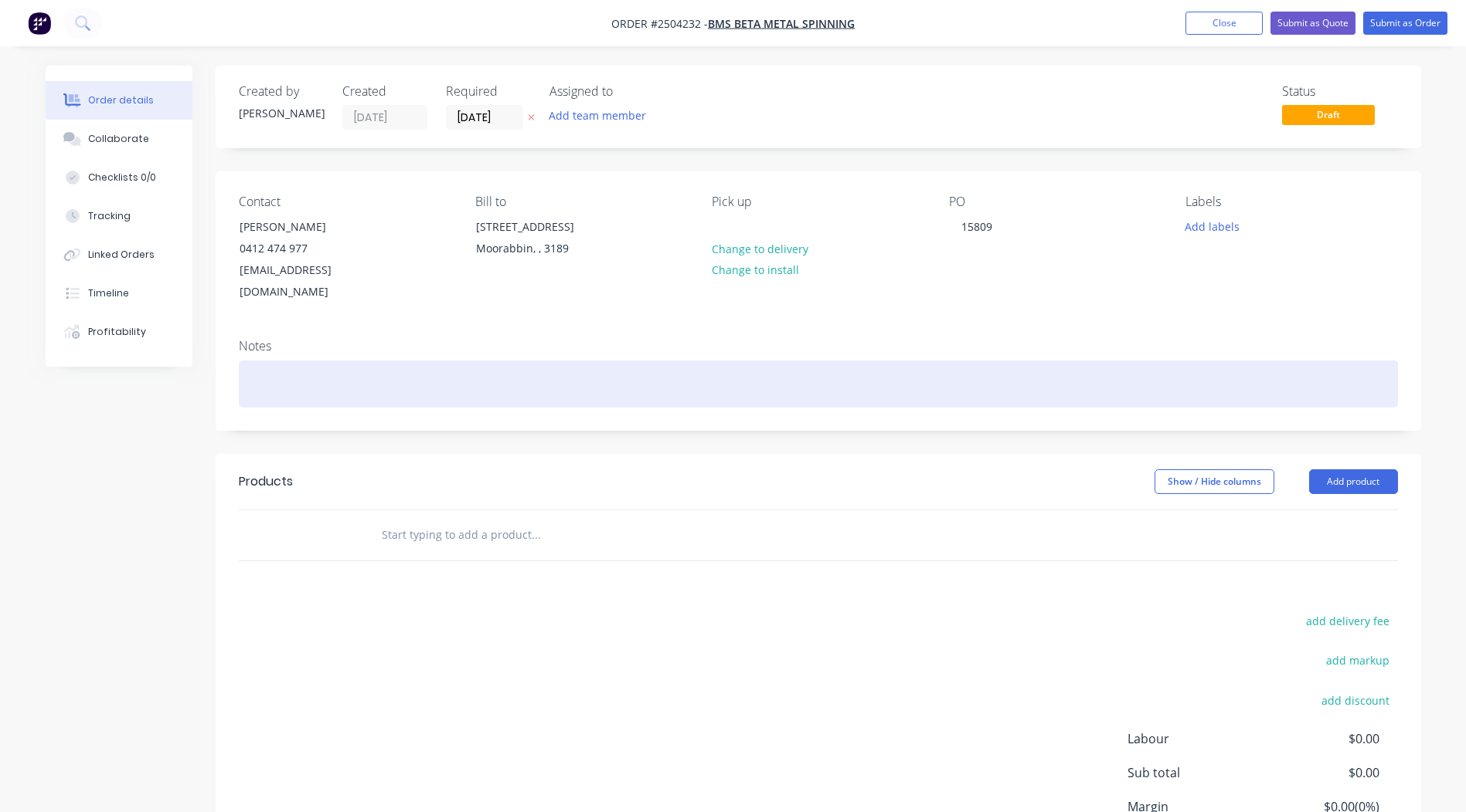
click at [309, 360] on div at bounding box center [818, 384] width 1158 height 48
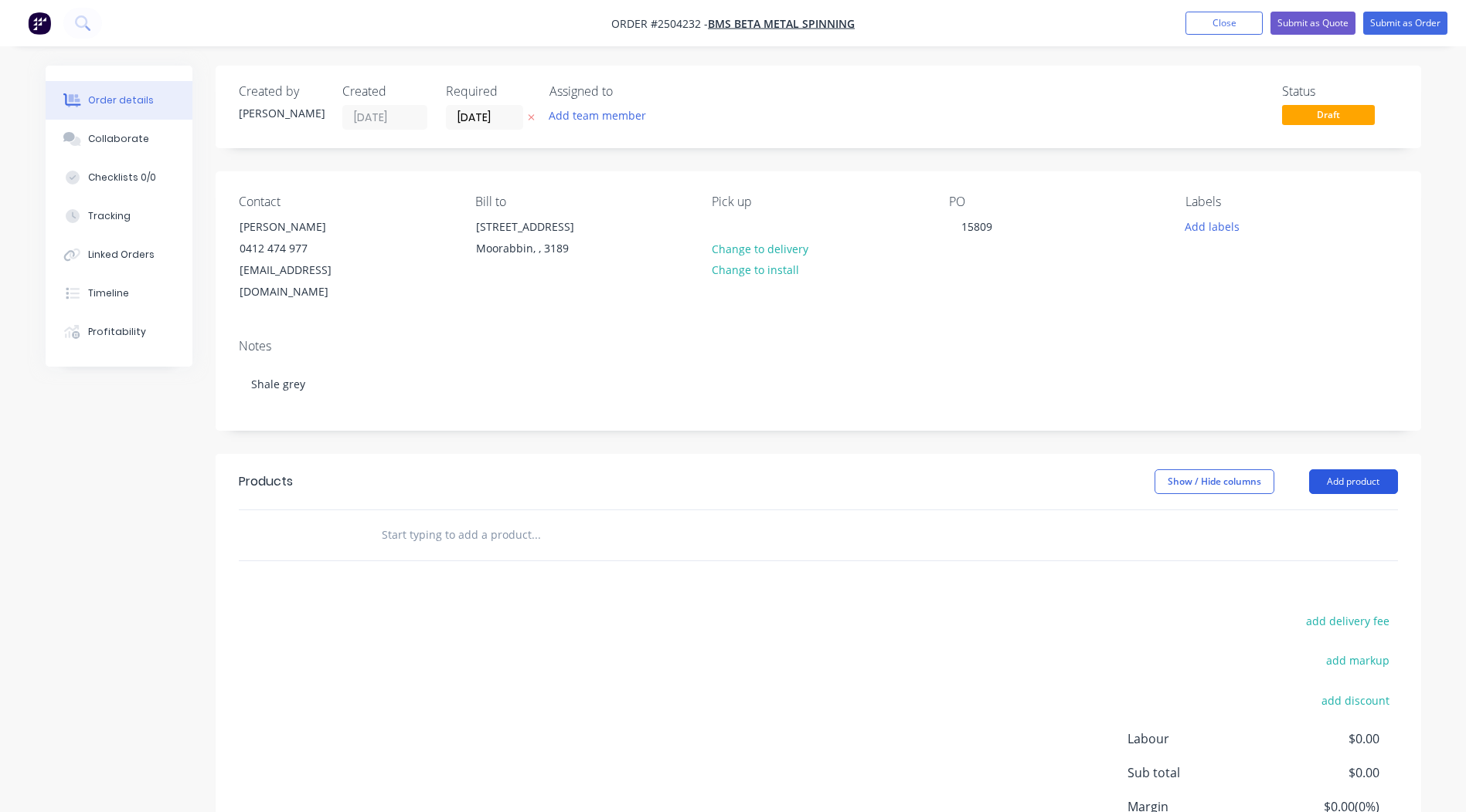
click at [1347, 470] on button "Add product" at bounding box center [1353, 482] width 89 height 25
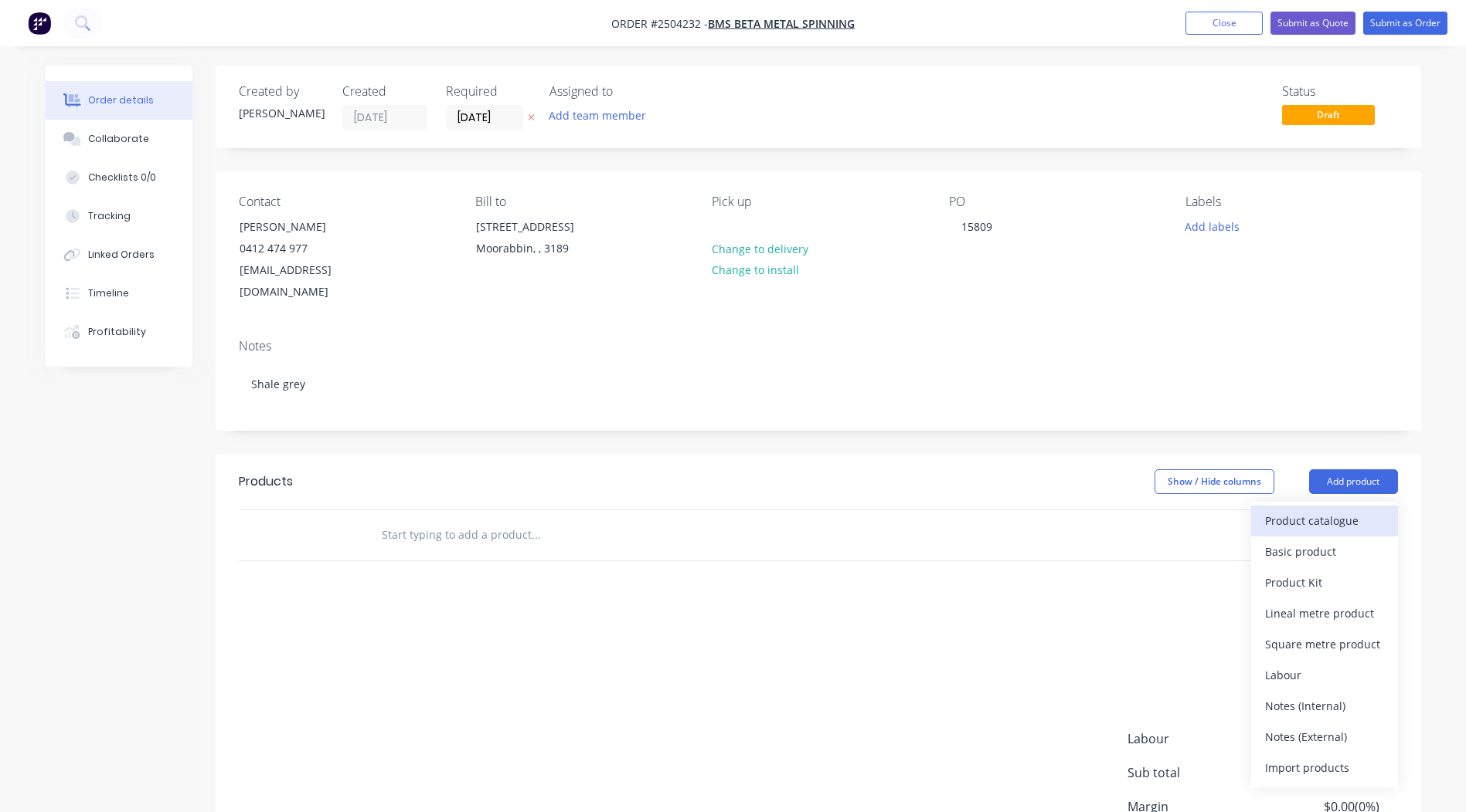
click at [1321, 510] on div "Product catalogue" at bounding box center [1324, 521] width 119 height 22
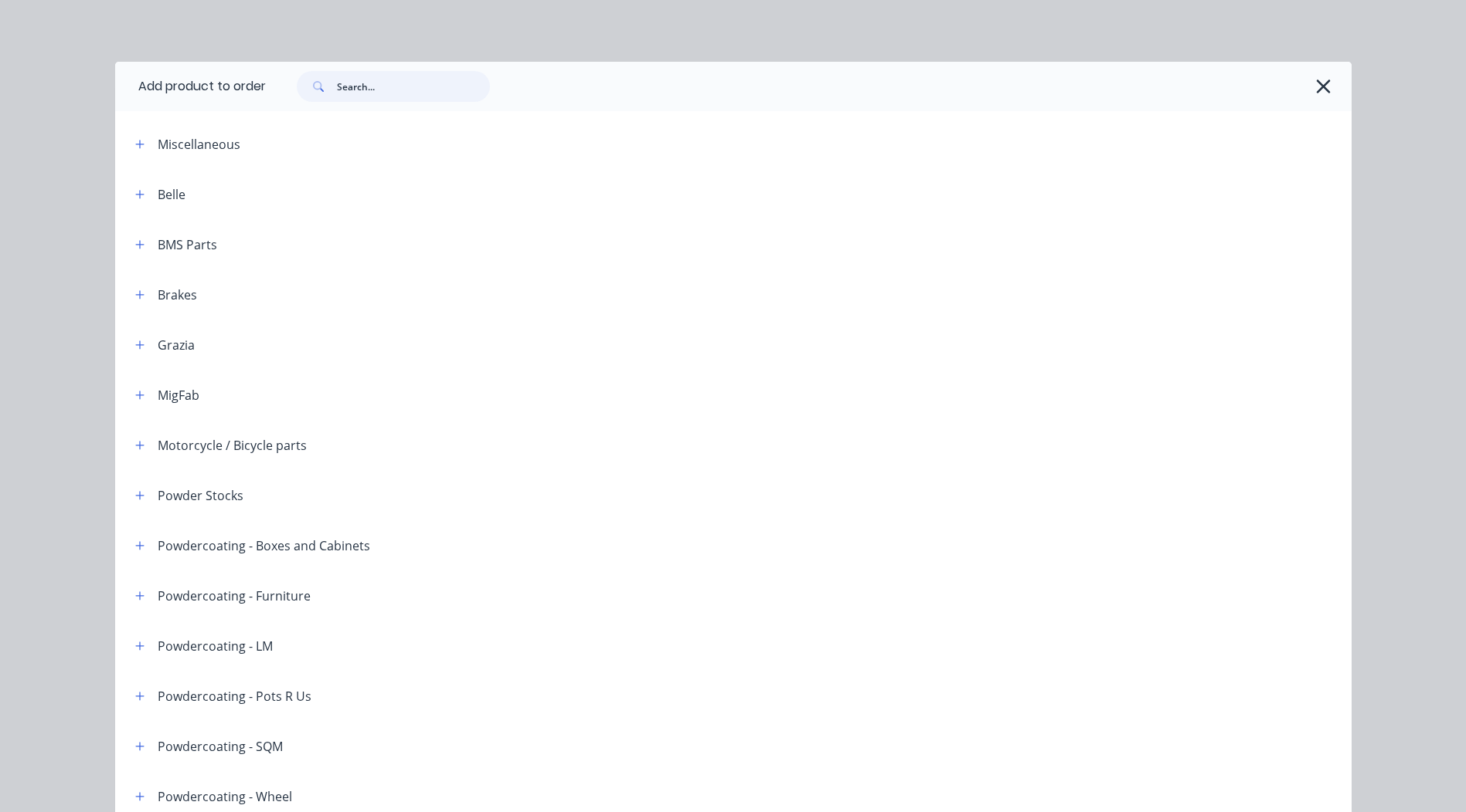
click at [394, 90] on input "text" at bounding box center [413, 86] width 153 height 30
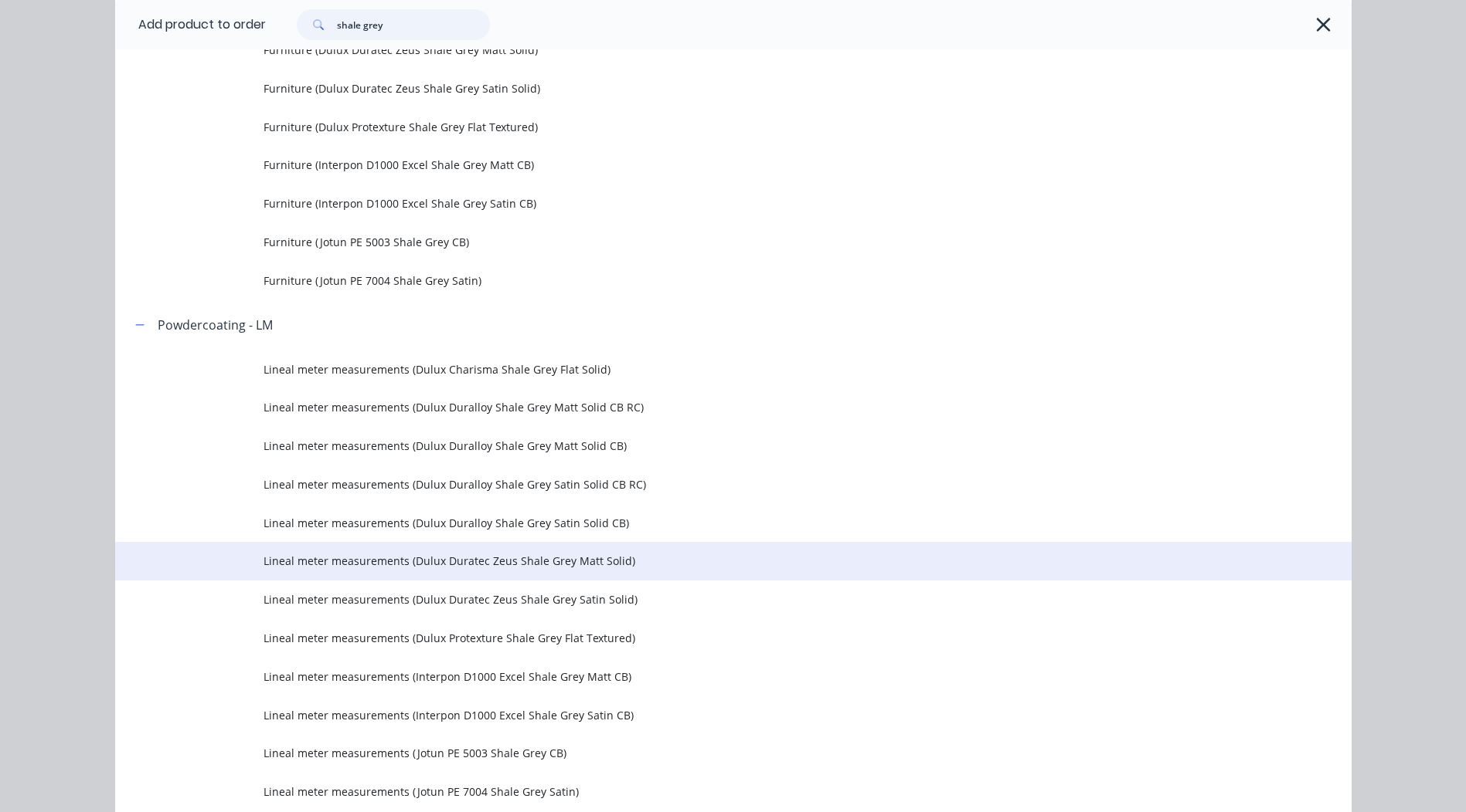
scroll to position [1390, 0]
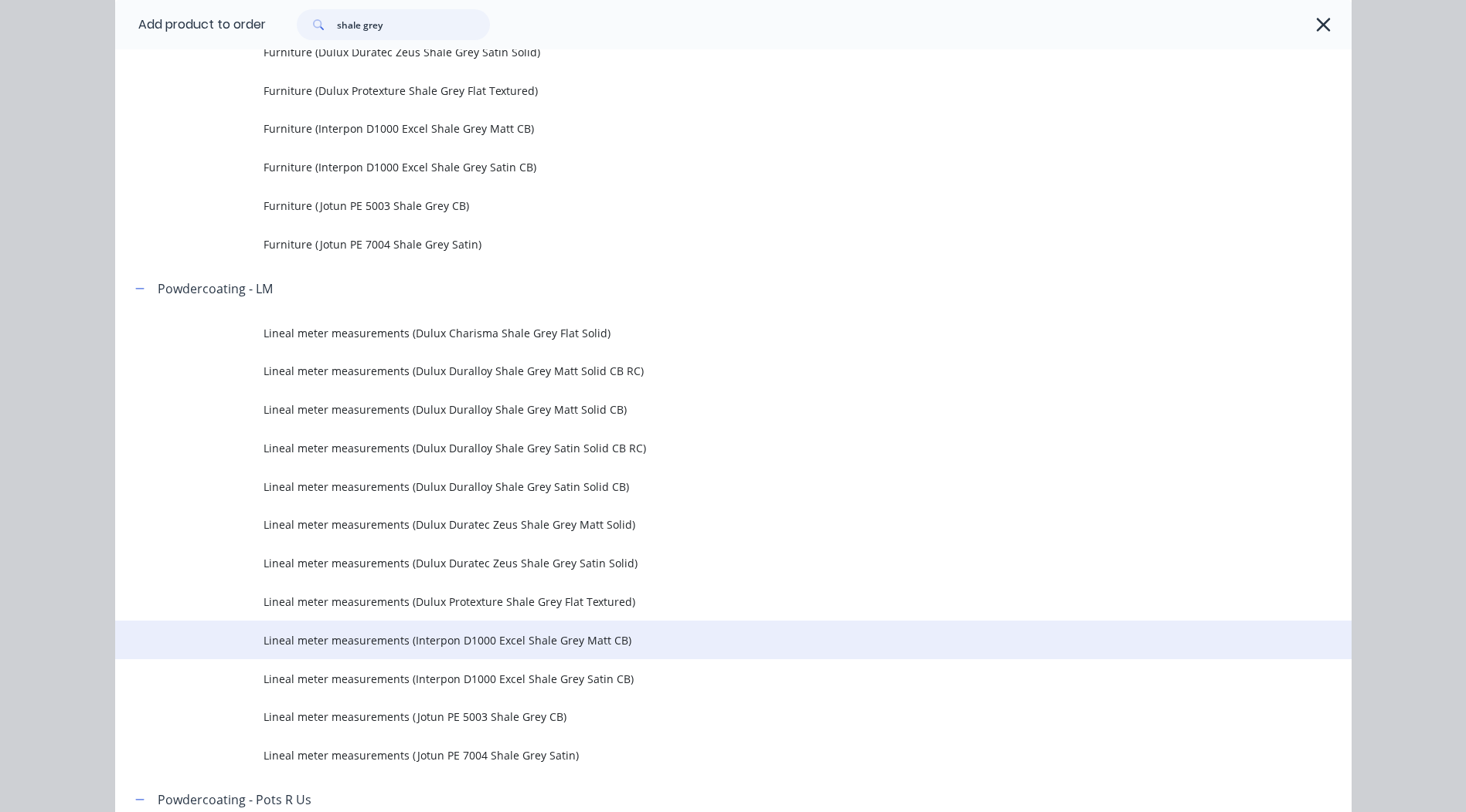
type input "shale grey"
click at [544, 639] on span "Lineal meter measurements (Interpon D1000 Excel Shale Grey Matt CB)" at bounding box center [698, 641] width 870 height 16
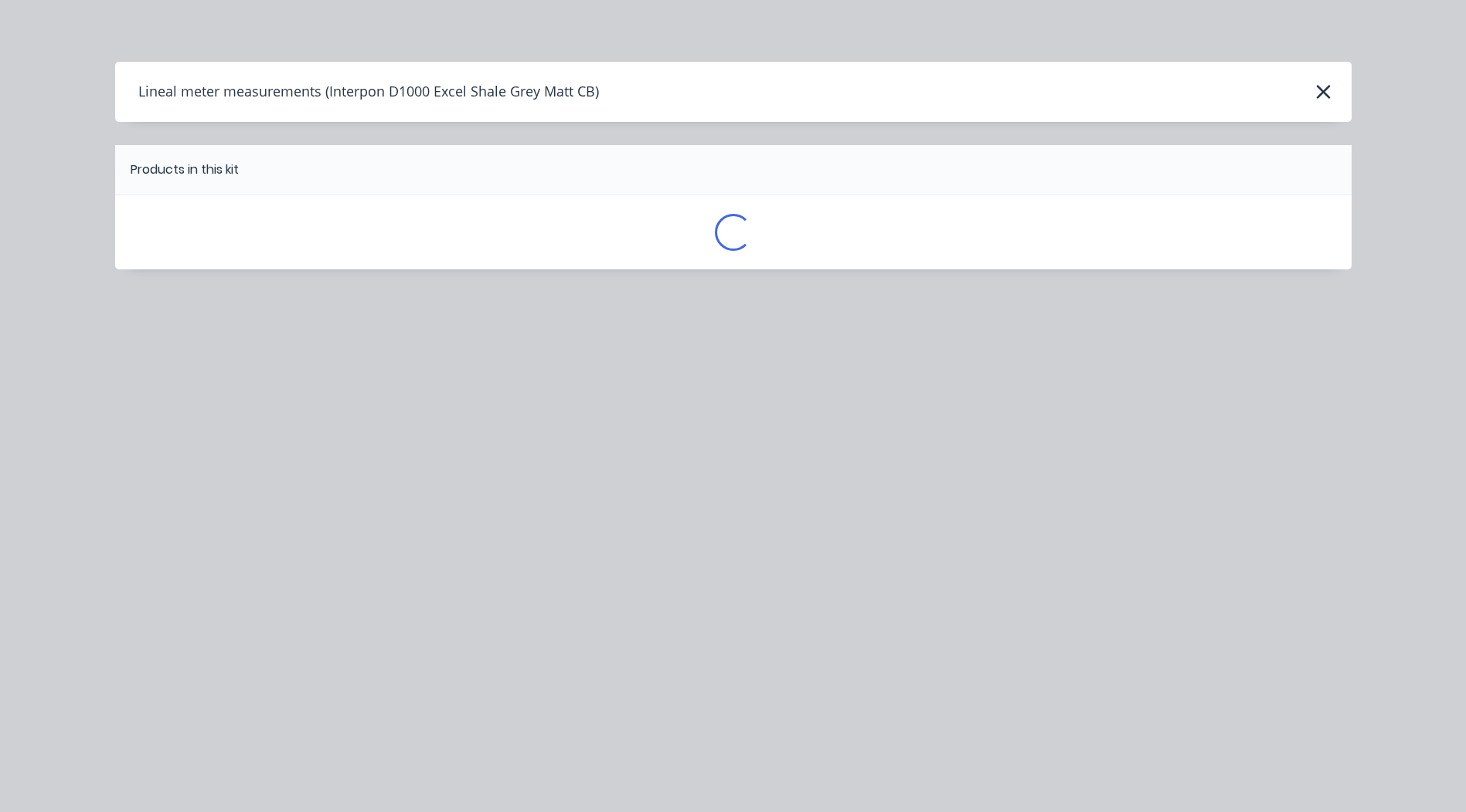
scroll to position [0, 0]
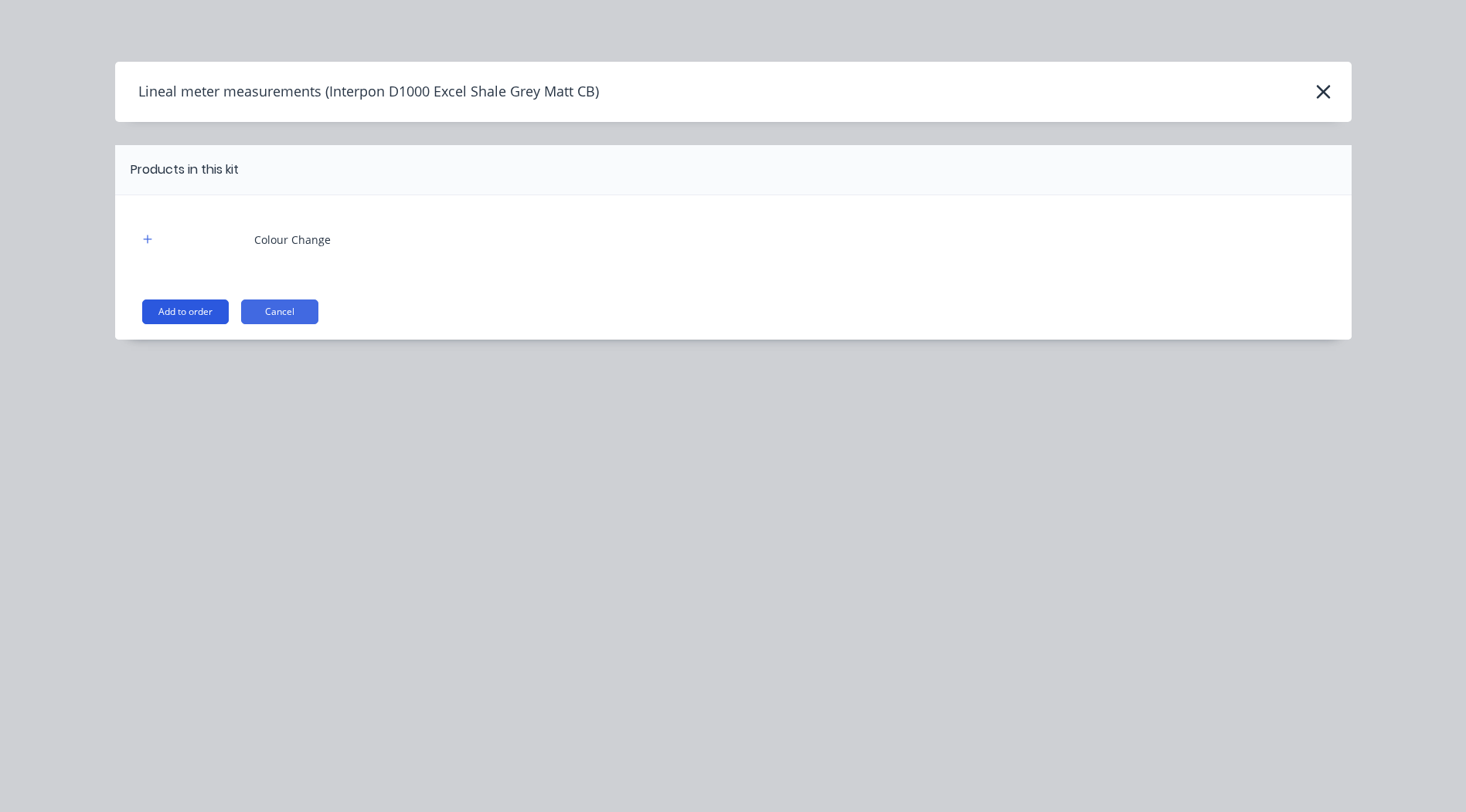
click at [206, 310] on button "Add to order" at bounding box center [186, 312] width 87 height 25
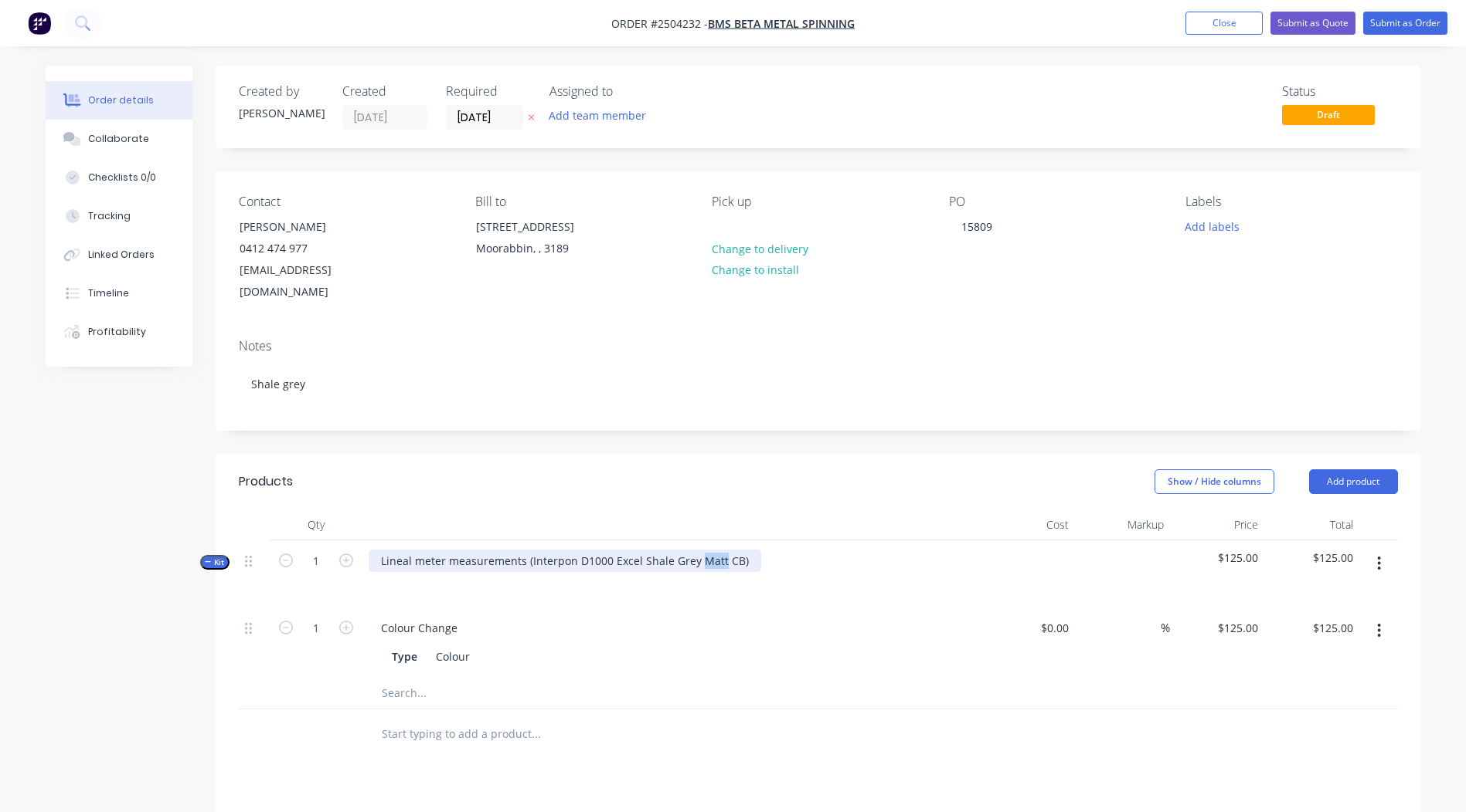
drag, startPoint x: 718, startPoint y: 542, endPoint x: 698, endPoint y: 545, distance: 20.2
click at [698, 549] on div "Lineal meter measurements (Interpon D1000 Excel Shale Grey Matt CB)" at bounding box center [565, 560] width 393 height 22
drag, startPoint x: 528, startPoint y: 539, endPoint x: 73, endPoint y: 633, distance: 464.6
click at [73, 633] on div "Created by [PERSON_NAME] Created [DATE] Required [DATE] Assigned to Add team me…" at bounding box center [733, 609] width 1375 height 1088
click at [600, 549] on div "Interpon D1000 Excel Shale Grey Satin CB)" at bounding box center [490, 560] width 243 height 22
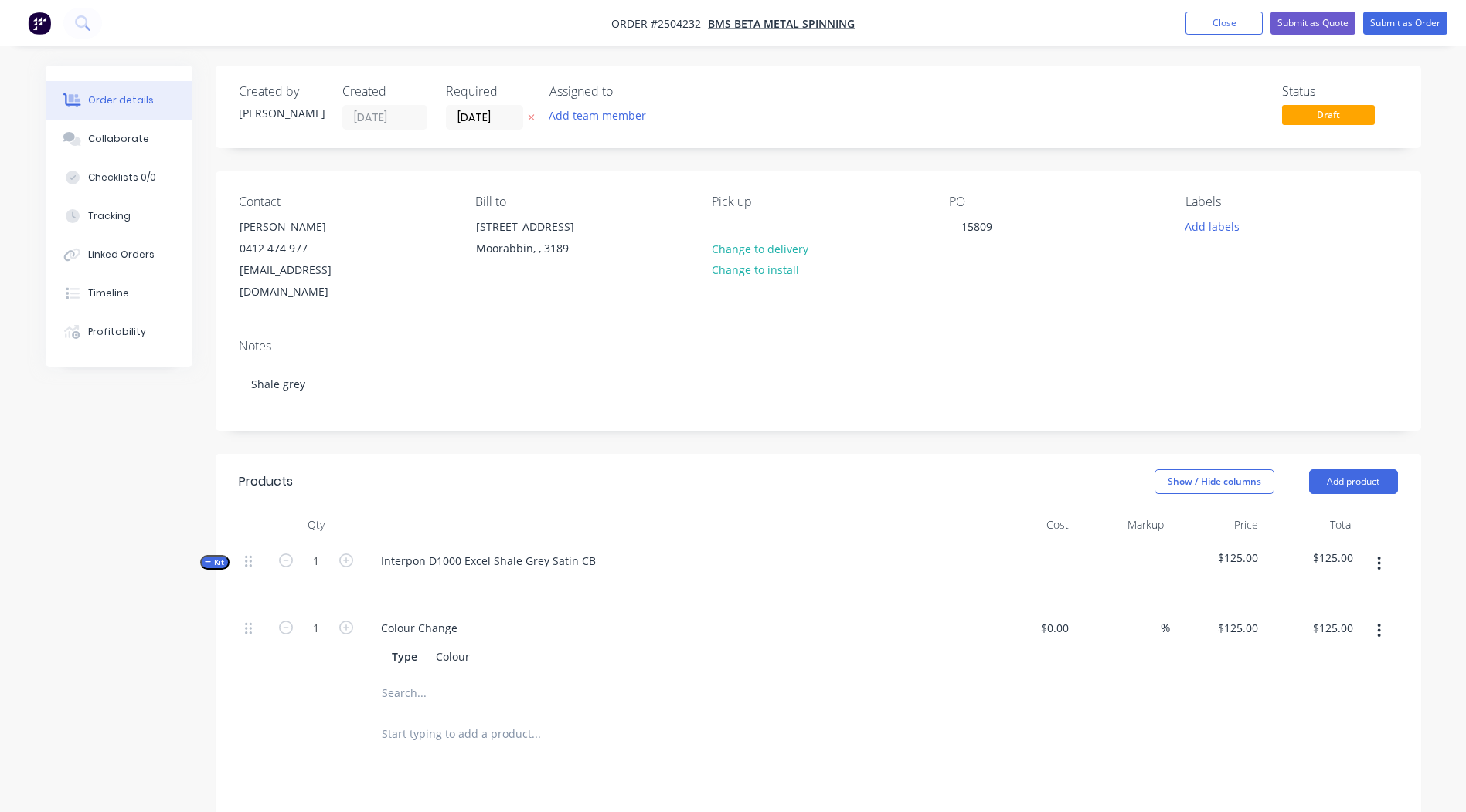
click at [680, 474] on header "Products Show / Hide columns Add product" at bounding box center [818, 482] width 1205 height 56
click at [1244, 617] on input "125" at bounding box center [1250, 627] width 26 height 22
type input "$0.00"
click at [1386, 549] on button "button" at bounding box center [1378, 563] width 36 height 28
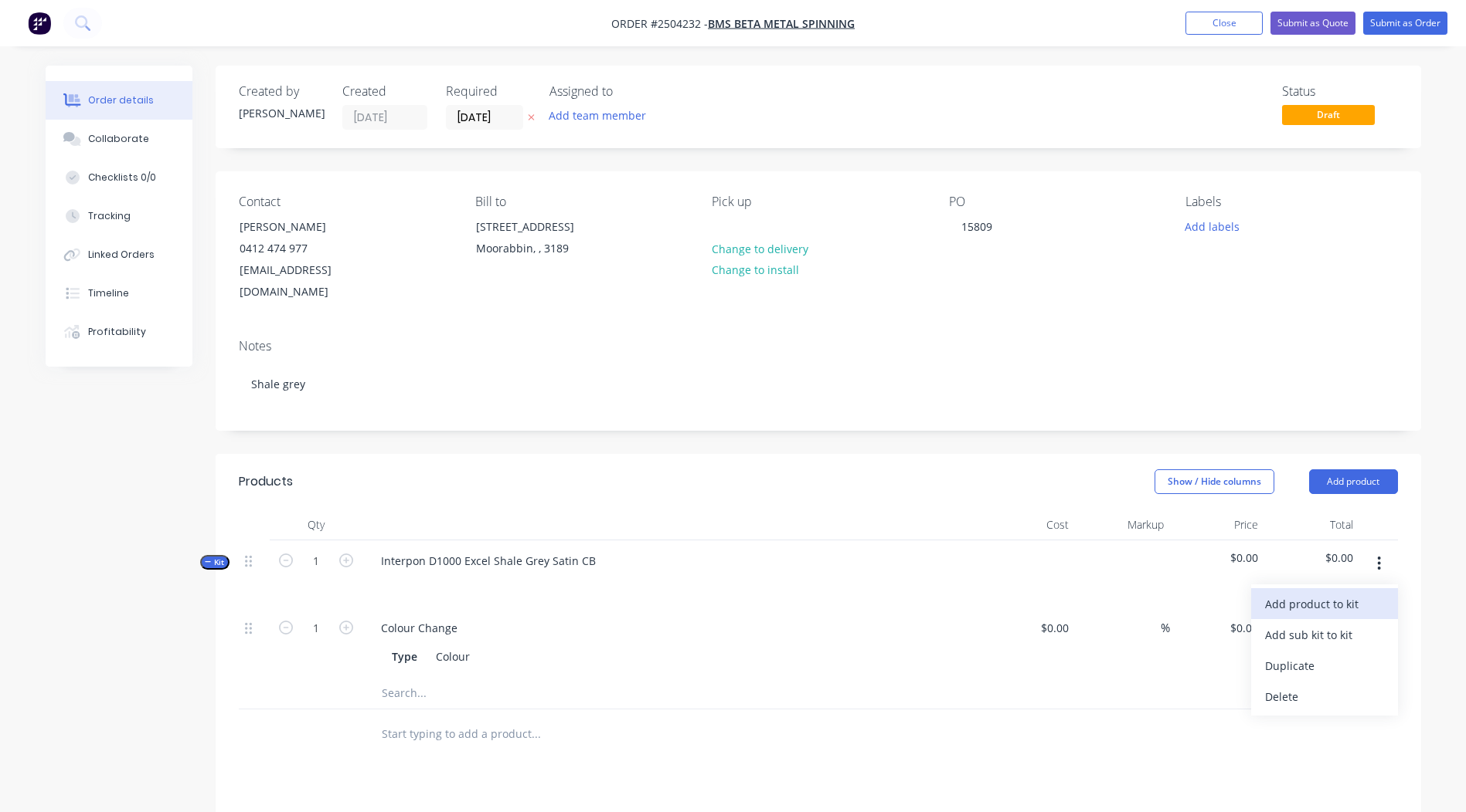
click at [1339, 593] on div "Add product to kit" at bounding box center [1324, 604] width 119 height 22
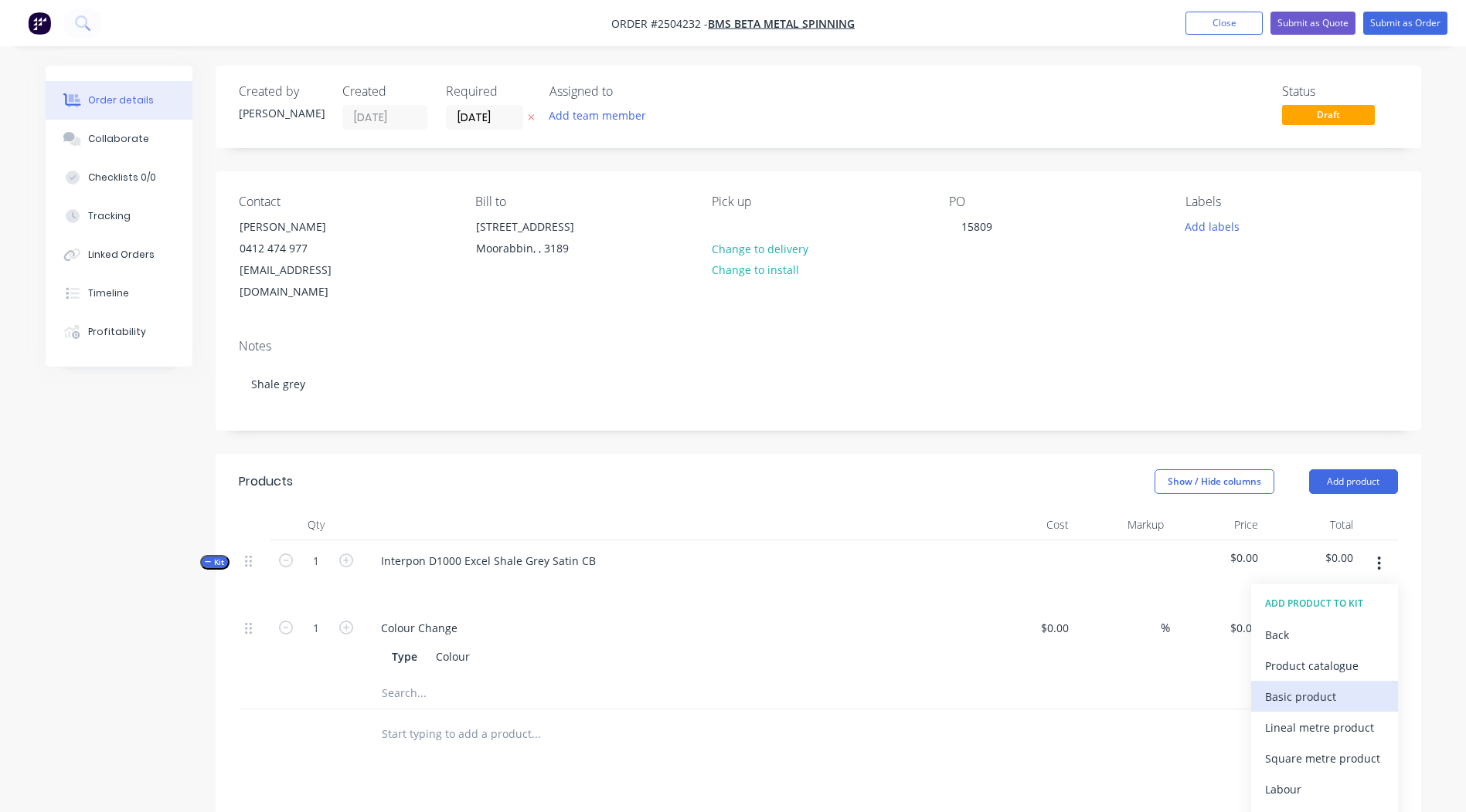
click at [1310, 686] on div "Basic product" at bounding box center [1324, 696] width 119 height 22
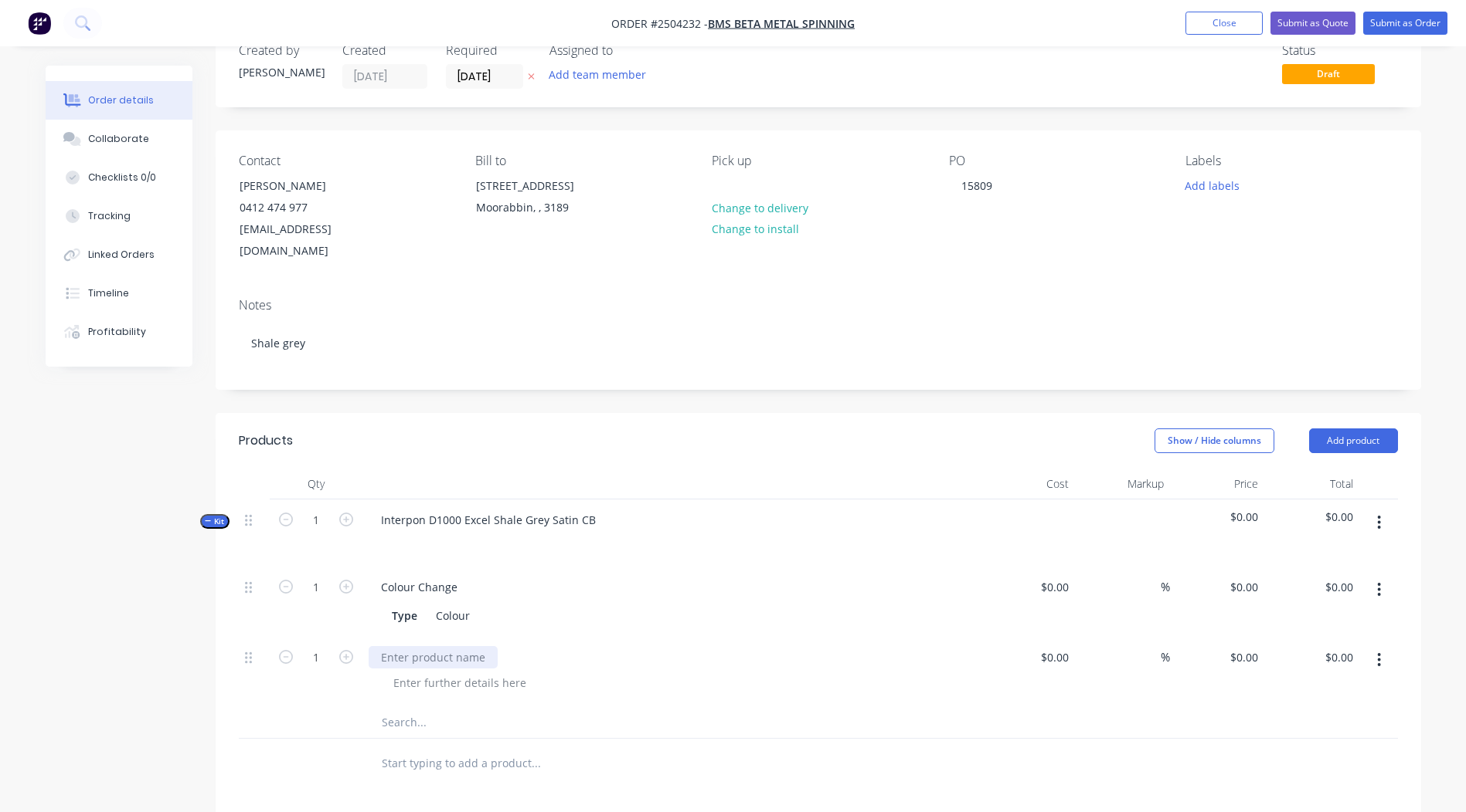
scroll to position [77, 0]
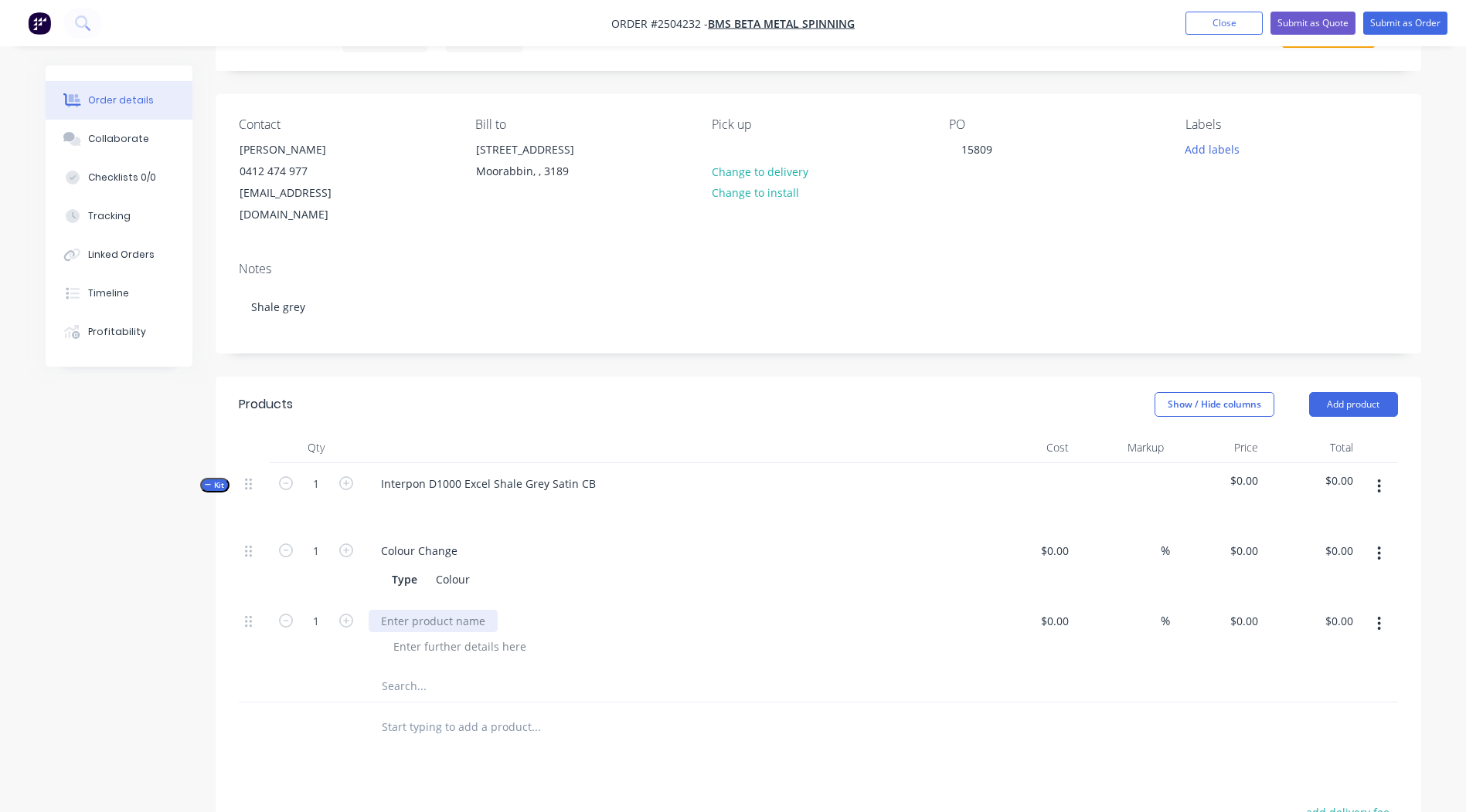
click at [432, 610] on div at bounding box center [433, 621] width 129 height 22
click at [311, 610] on input "1" at bounding box center [316, 622] width 40 height 23
type input "100"
click at [1241, 610] on div "0 0" at bounding box center [1252, 621] width 24 height 22
click at [1203, 717] on div at bounding box center [818, 728] width 1158 height 50
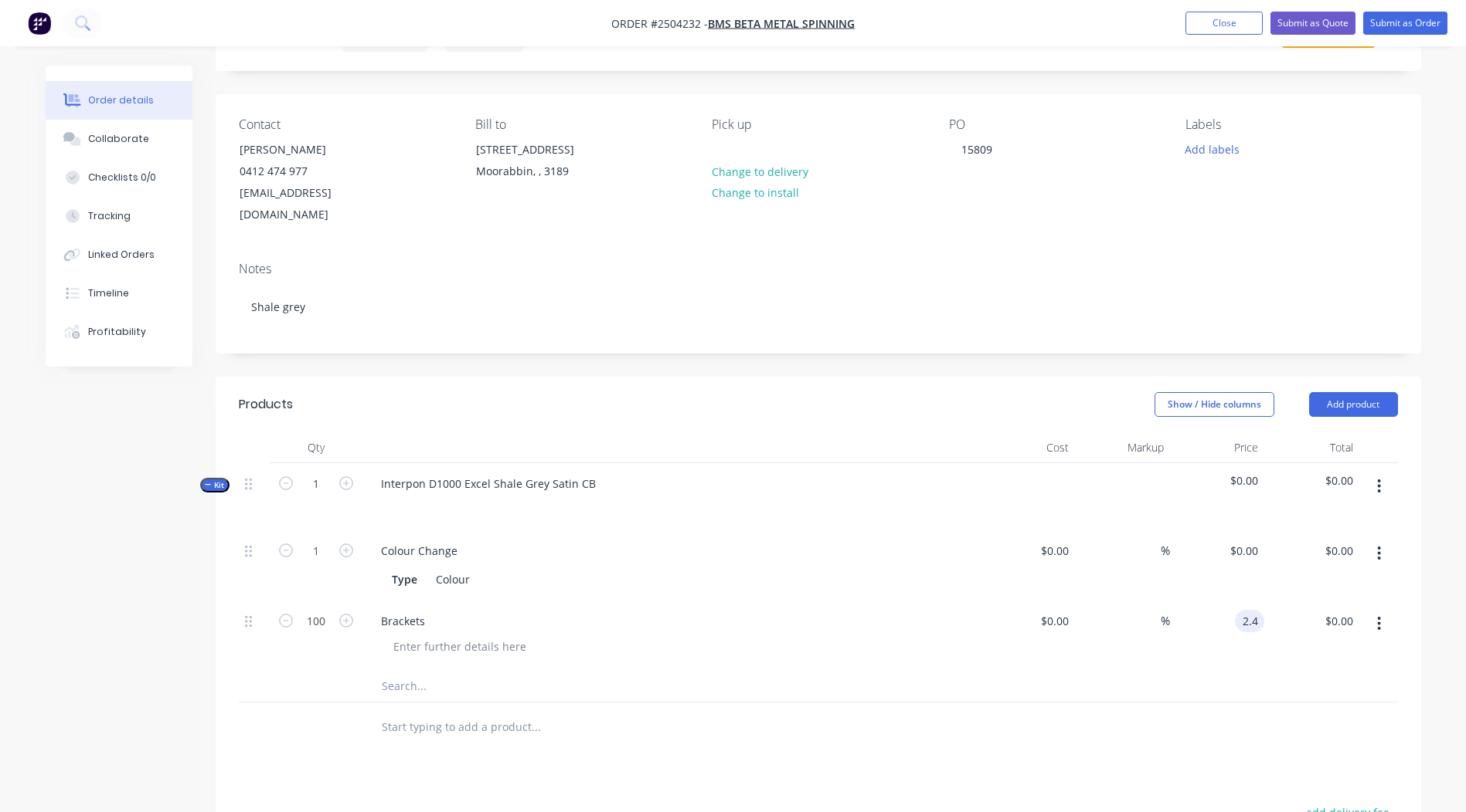
type input "$2.40"
type input "$240.00"
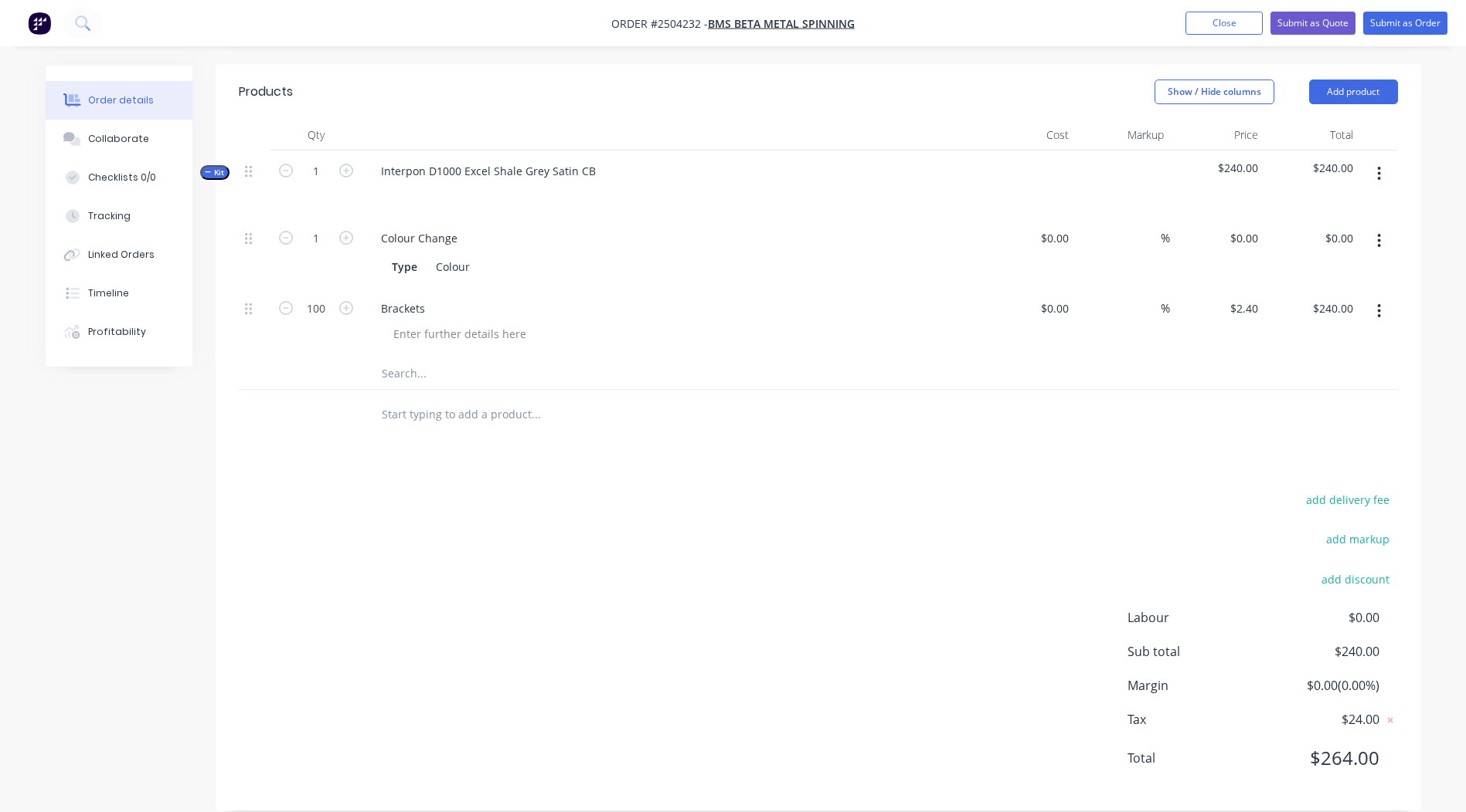
scroll to position [0, 0]
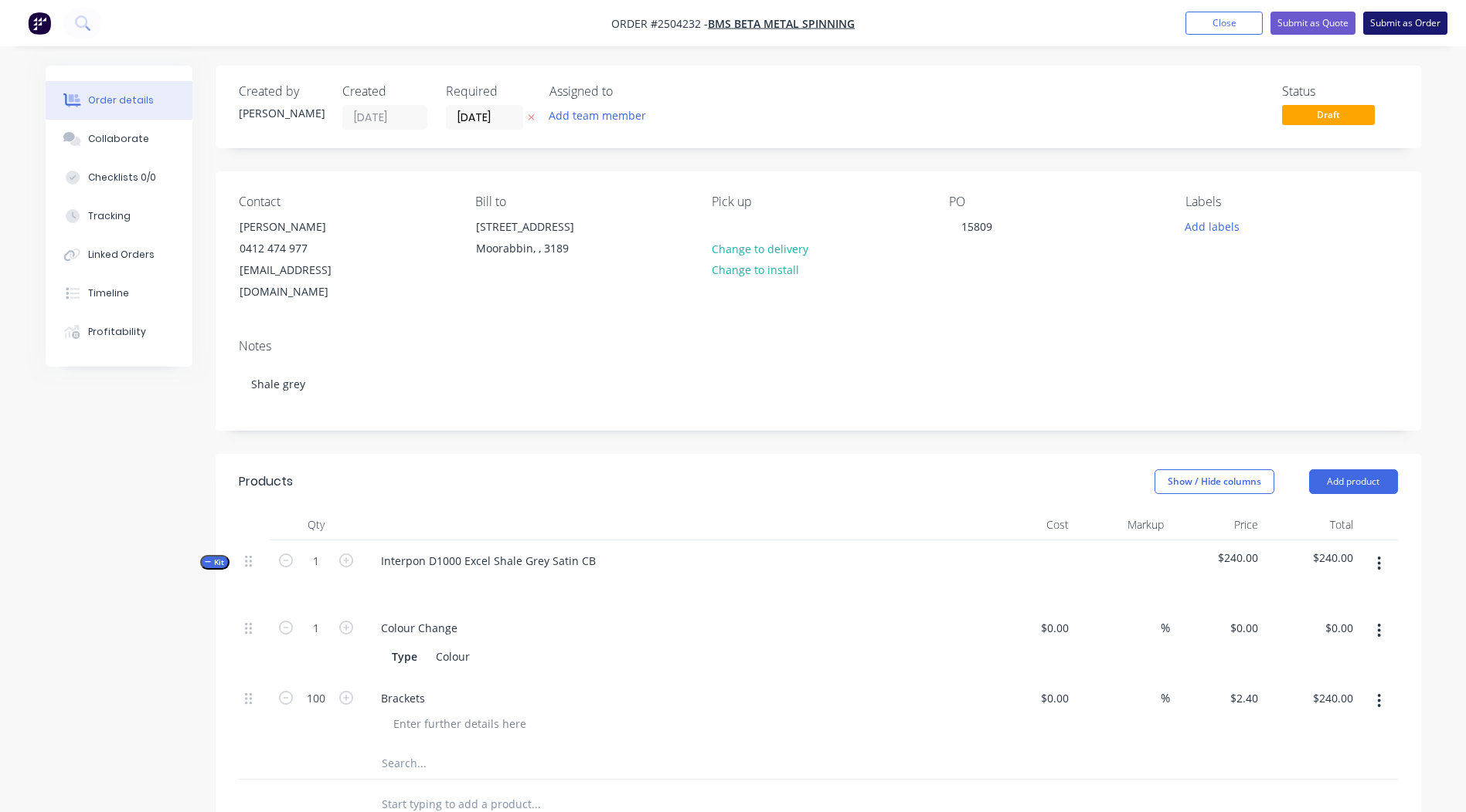
click at [1415, 15] on button "Submit as Order" at bounding box center [1405, 23] width 84 height 23
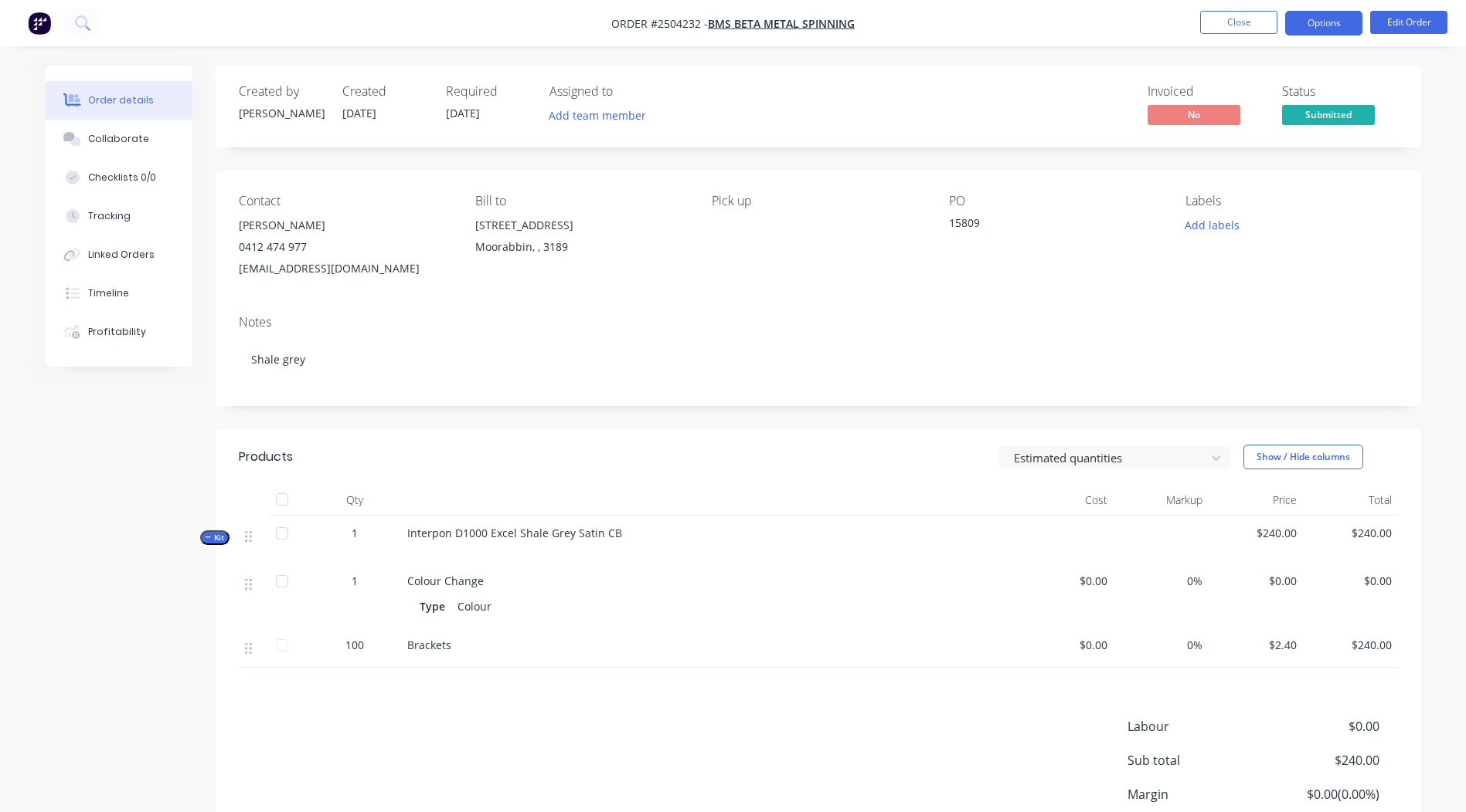
click at [1294, 26] on button "Options" at bounding box center [1323, 23] width 77 height 25
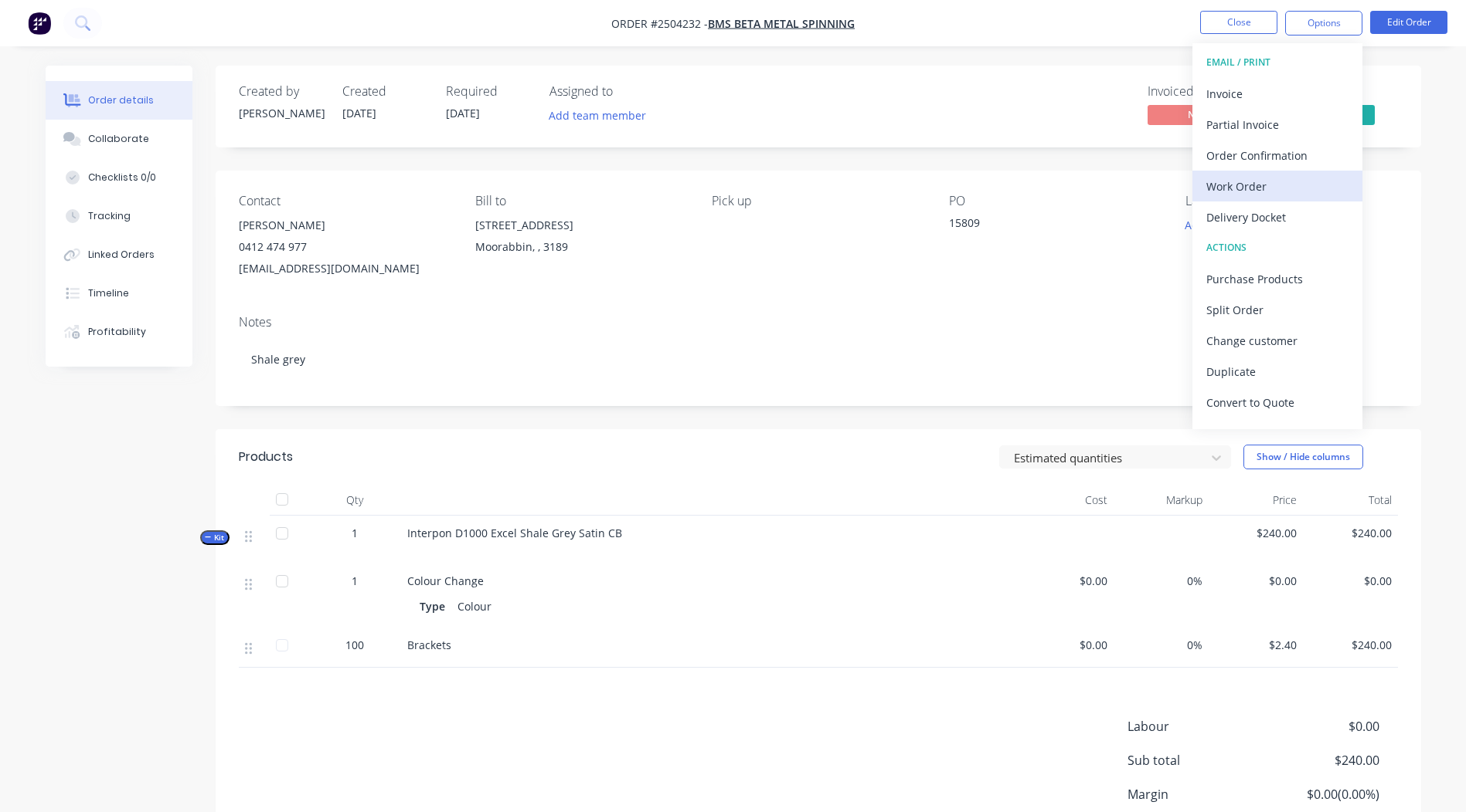
click at [1237, 186] on div "Work Order" at bounding box center [1277, 186] width 143 height 22
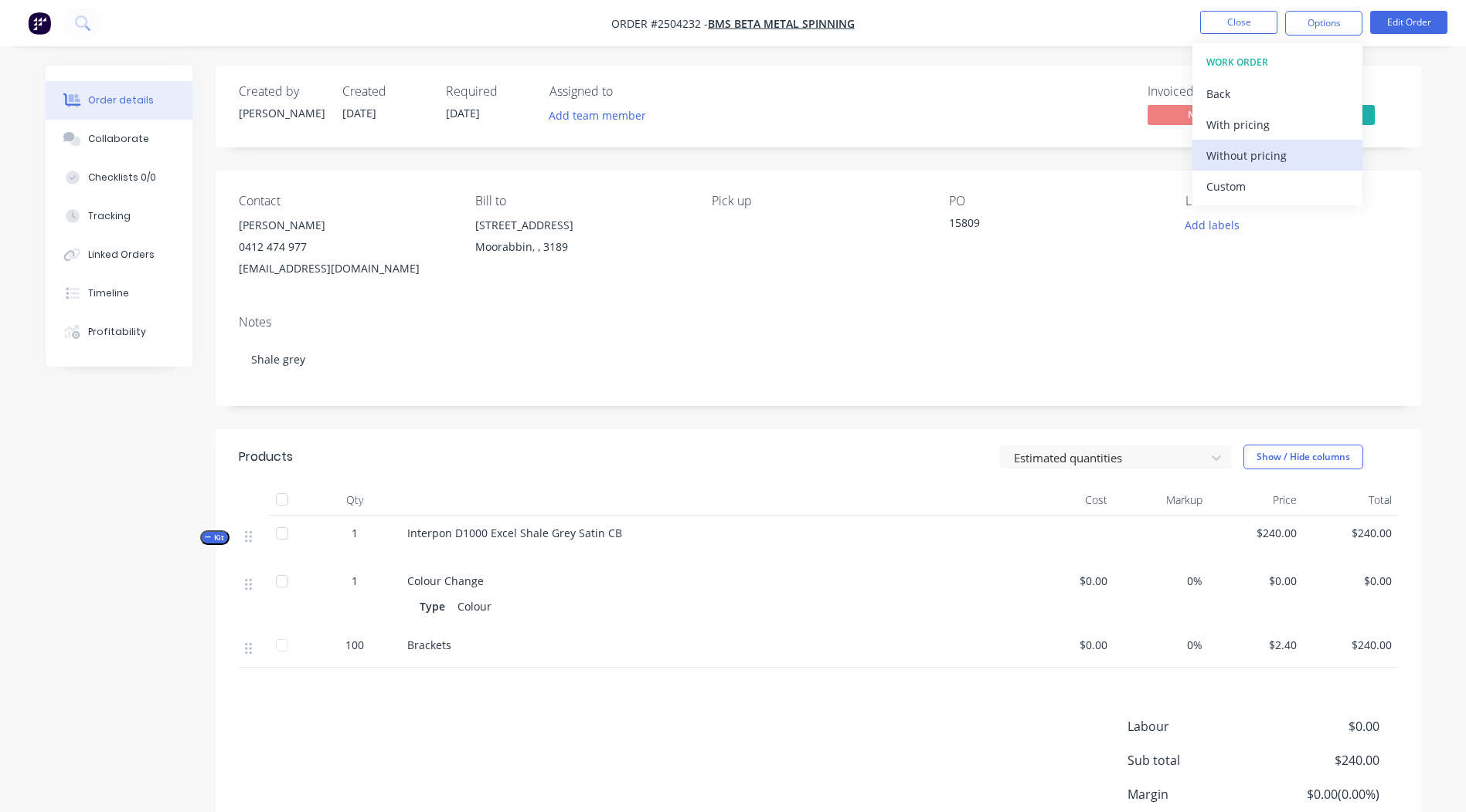
click at [1245, 159] on div "Without pricing" at bounding box center [1277, 155] width 143 height 22
